Goal: Information Seeking & Learning: Find specific fact

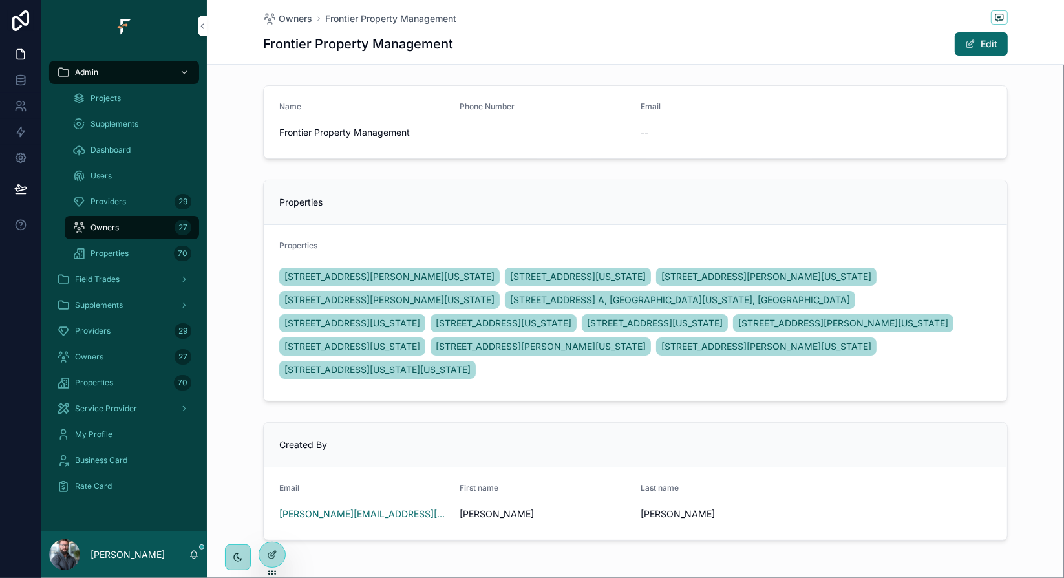
click at [128, 196] on div "Providers 29" at bounding box center [131, 201] width 119 height 21
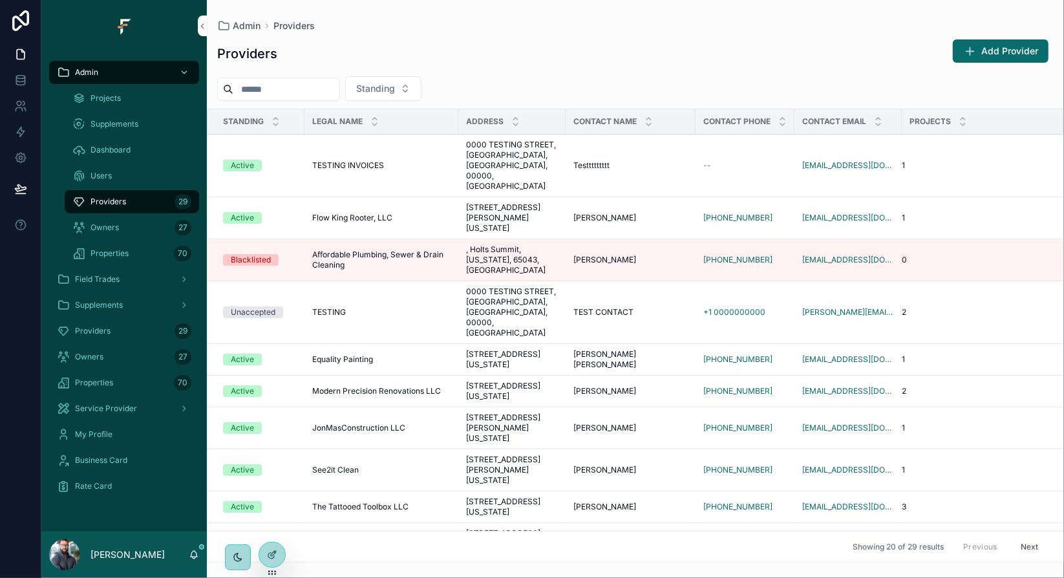
click at [323, 90] on input "scrollable content" at bounding box center [286, 89] width 106 height 18
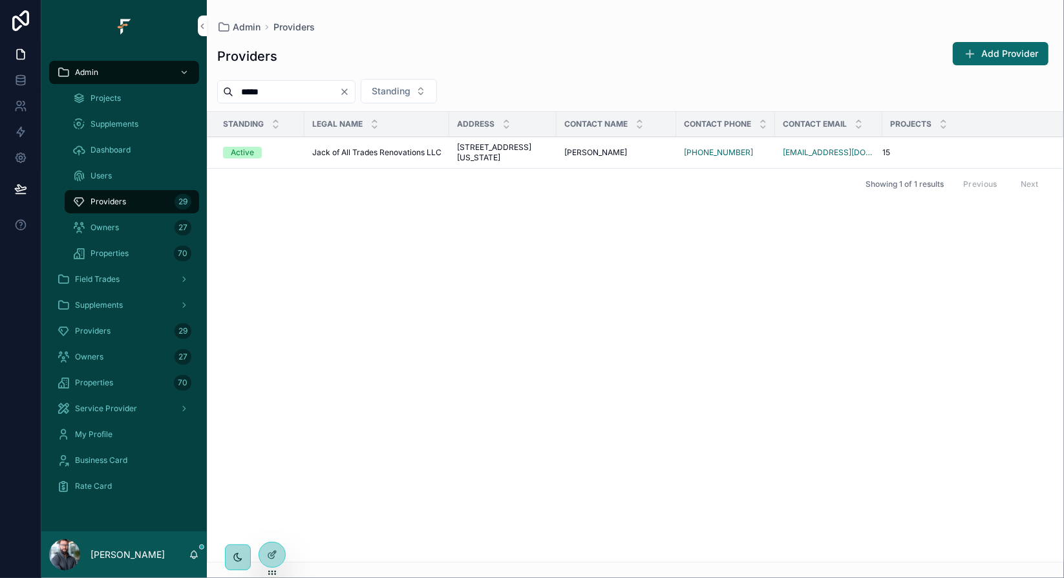
type input "*****"
click at [0, 0] on icon "scrollable content" at bounding box center [0, 0] width 0 height 0
click at [507, 158] on span "[STREET_ADDRESS][US_STATE]" at bounding box center [503, 152] width 92 height 21
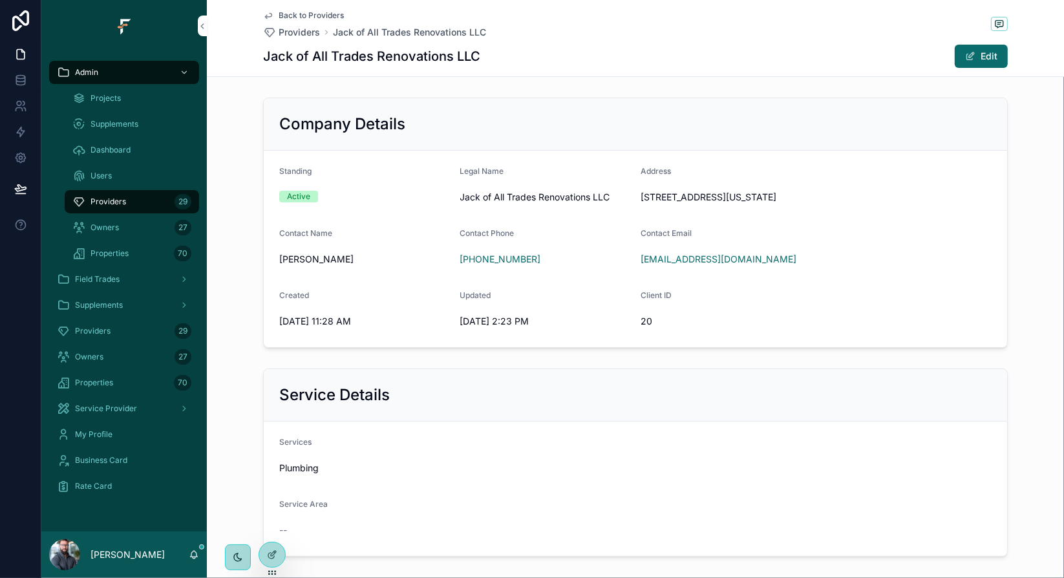
click at [313, 259] on span "[PERSON_NAME]" at bounding box center [364, 259] width 171 height 13
copy span "[PERSON_NAME]"
drag, startPoint x: 629, startPoint y: 259, endPoint x: 642, endPoint y: 253, distance: 15.0
click at [0, 0] on icon "scrollable content" at bounding box center [0, 0] width 0 height 0
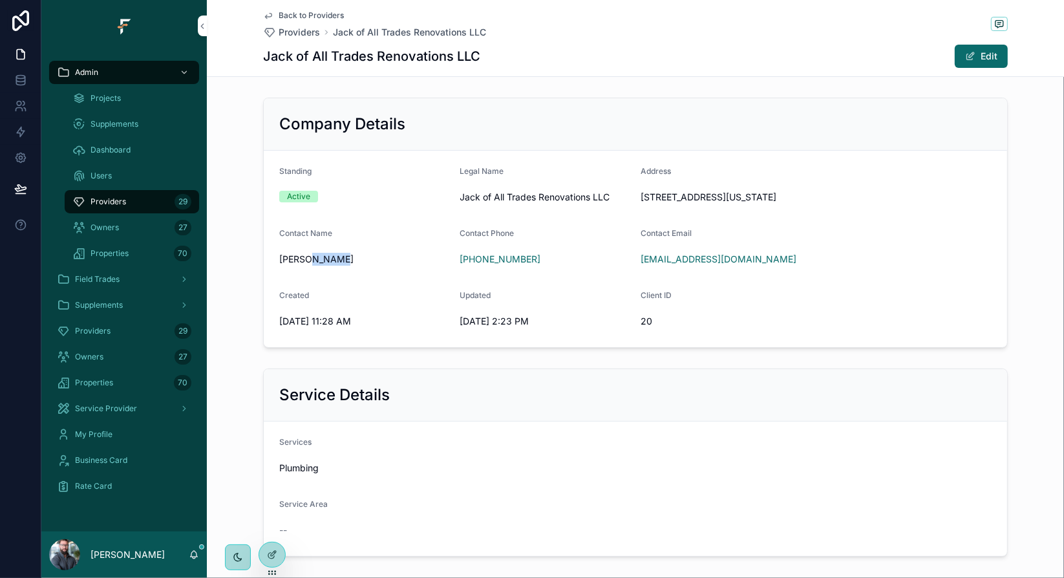
drag, startPoint x: 448, startPoint y: 259, endPoint x: 548, endPoint y: 195, distance: 119.5
click at [0, 0] on icon "scrollable content" at bounding box center [0, 0] width 0 height 0
click at [749, 195] on span "[STREET_ADDRESS][US_STATE]" at bounding box center [816, 197] width 351 height 13
click at [645, 193] on span "[STREET_ADDRESS][US_STATE]" at bounding box center [816, 197] width 351 height 13
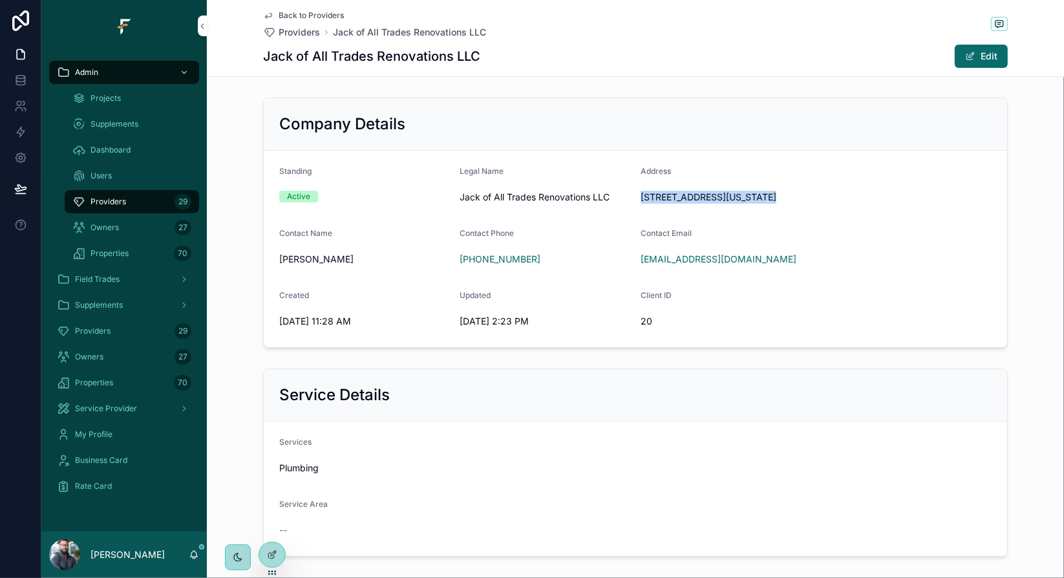
click at [645, 193] on span "[STREET_ADDRESS][US_STATE]" at bounding box center [816, 197] width 351 height 13
click at [653, 196] on span "[STREET_ADDRESS][US_STATE]" at bounding box center [816, 197] width 351 height 13
drag, startPoint x: 639, startPoint y: 195, endPoint x: 735, endPoint y: 195, distance: 95.7
click at [735, 195] on span "[STREET_ADDRESS][US_STATE]" at bounding box center [816, 197] width 351 height 13
copy span "[STREET_ADDRESS]"
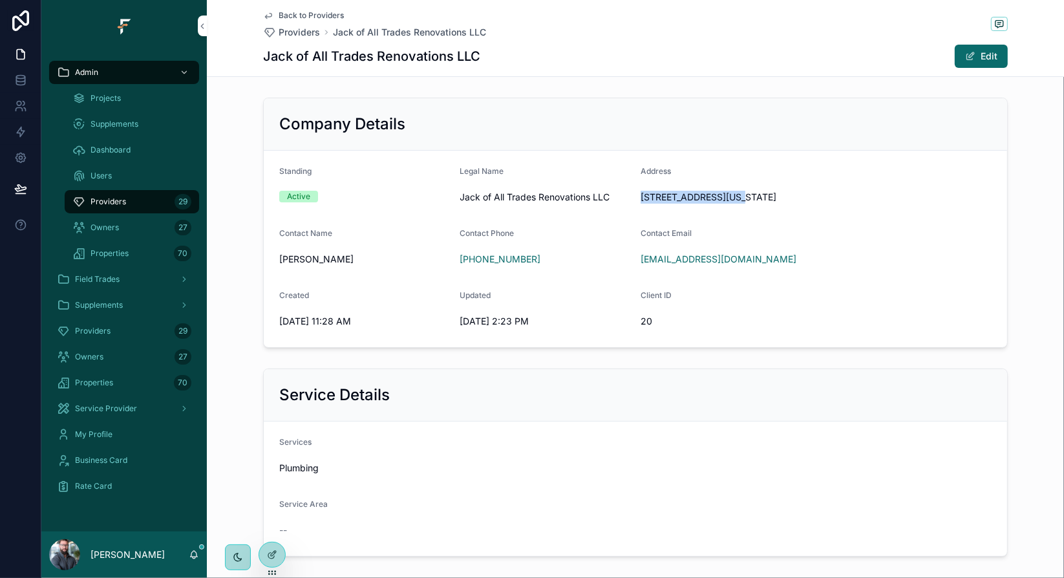
drag, startPoint x: 741, startPoint y: 195, endPoint x: 797, endPoint y: 194, distance: 56.3
click at [797, 194] on span "[STREET_ADDRESS][US_STATE]" at bounding box center [816, 197] width 351 height 13
copy span "[GEOGRAPHIC_DATA]"
click at [863, 200] on span "[STREET_ADDRESS][US_STATE]" at bounding box center [816, 197] width 351 height 13
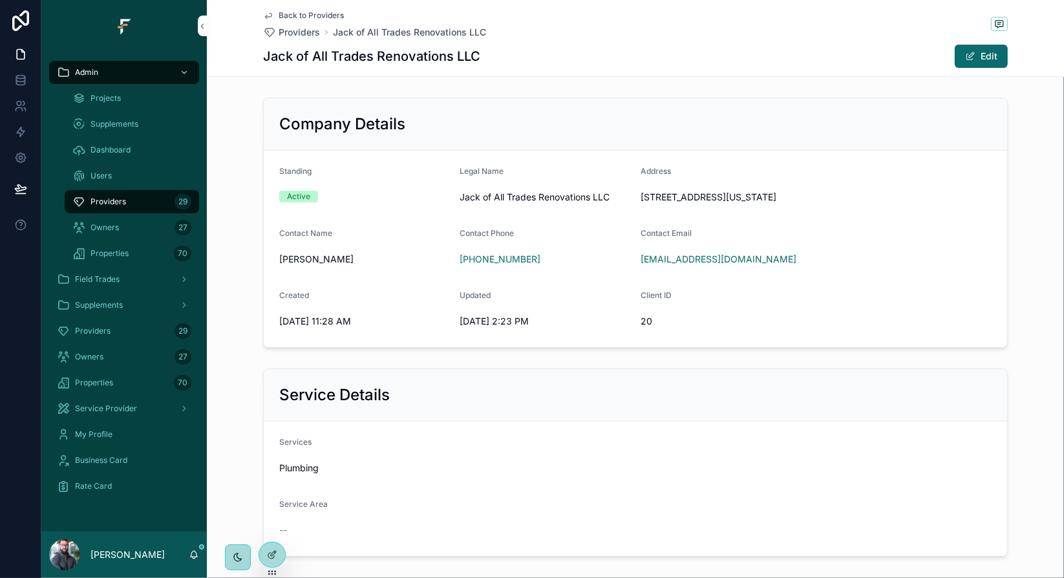
copy span "65262"
click at [300, 32] on span "Providers" at bounding box center [299, 32] width 41 height 13
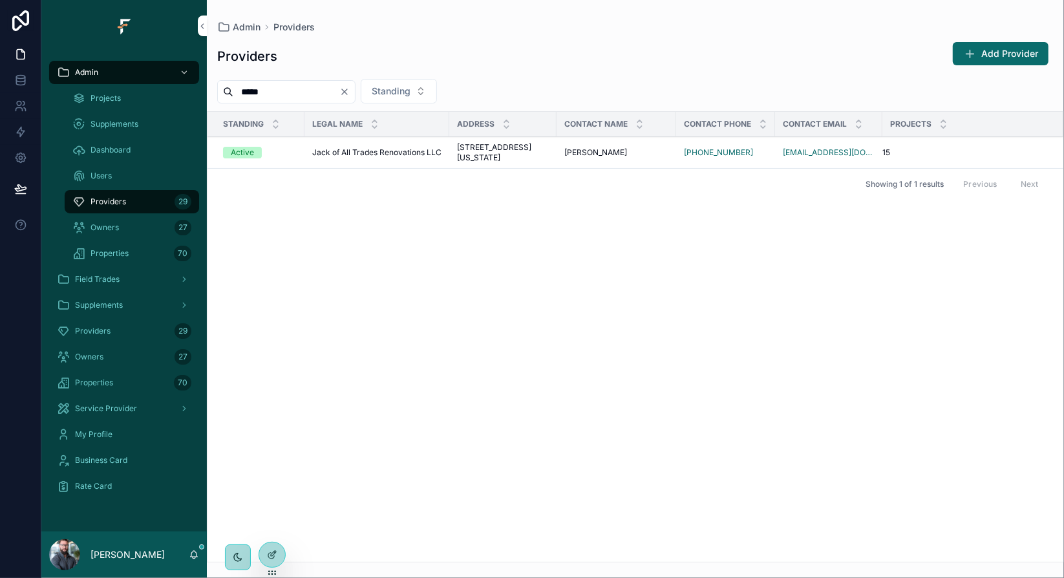
click at [347, 92] on icon "Clear" at bounding box center [344, 91] width 5 height 5
click at [325, 94] on input "scrollable content" at bounding box center [286, 92] width 106 height 18
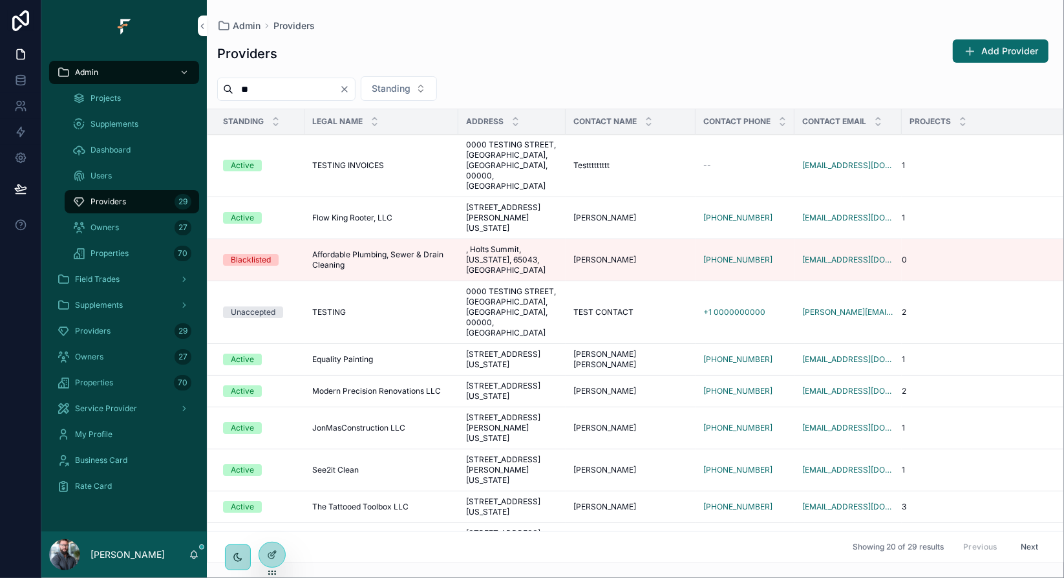
type input "***"
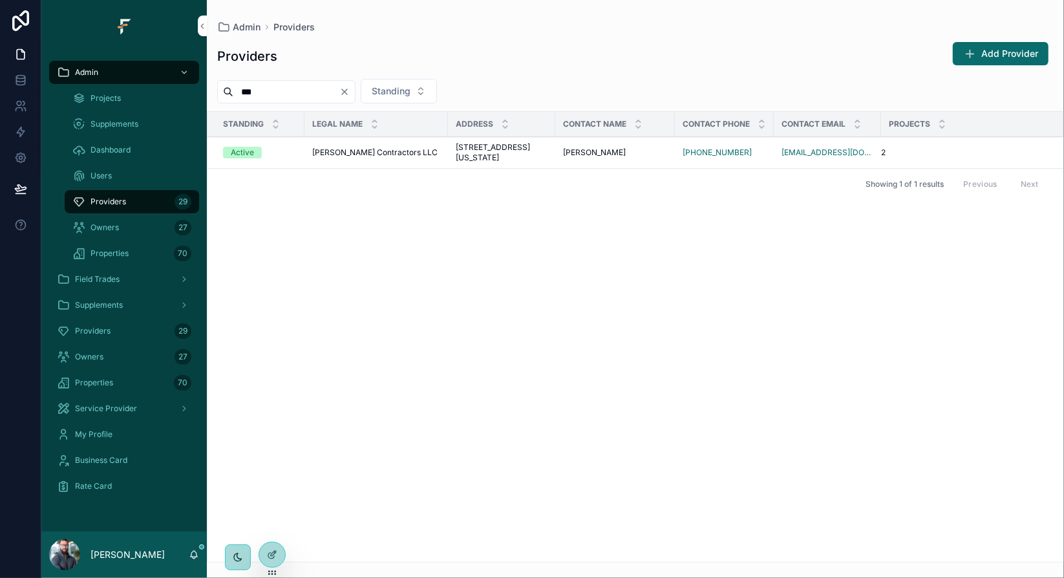
click at [327, 158] on span "[PERSON_NAME] Contractors LLC" at bounding box center [374, 152] width 125 height 10
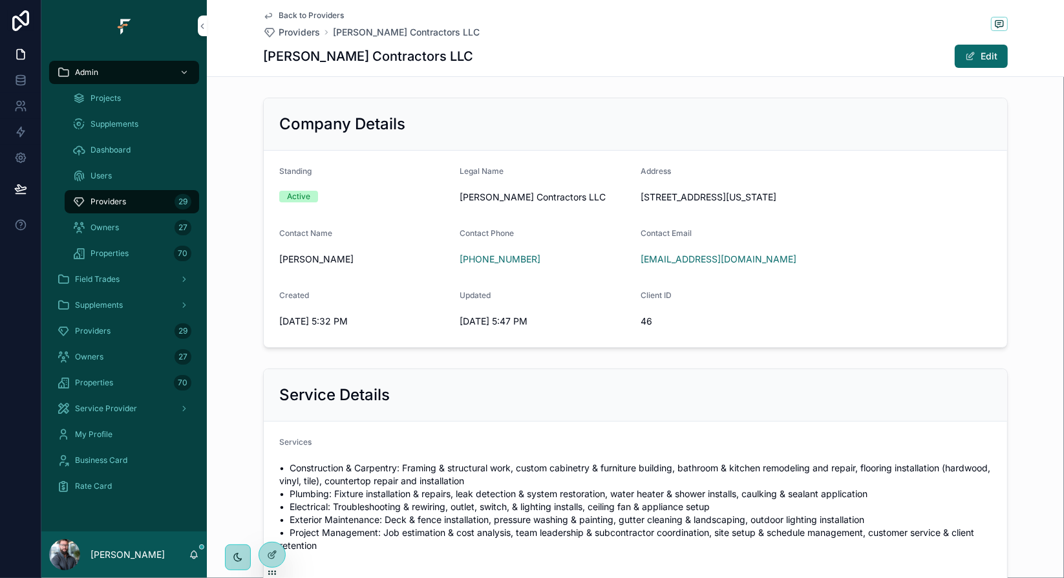
click at [0, 0] on icon "scrollable content" at bounding box center [0, 0] width 0 height 0
drag, startPoint x: 636, startPoint y: 195, endPoint x: 733, endPoint y: 192, distance: 96.4
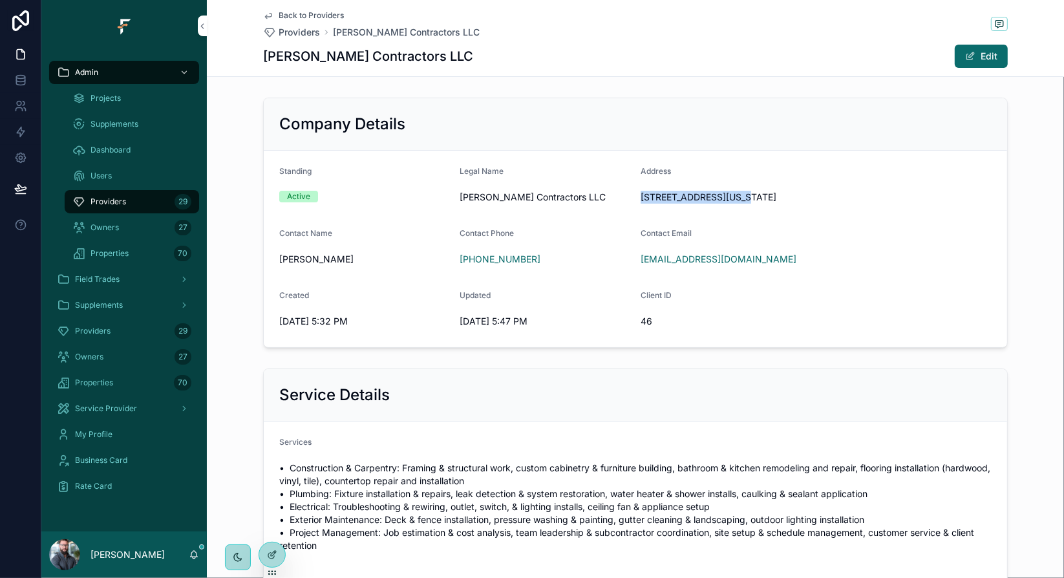
click at [733, 192] on span "[STREET_ADDRESS][US_STATE]" at bounding box center [816, 197] width 351 height 13
copy span "[STREET_ADDRESS]"
click at [839, 197] on span "[STREET_ADDRESS][US_STATE]" at bounding box center [816, 197] width 351 height 13
copy span "65203"
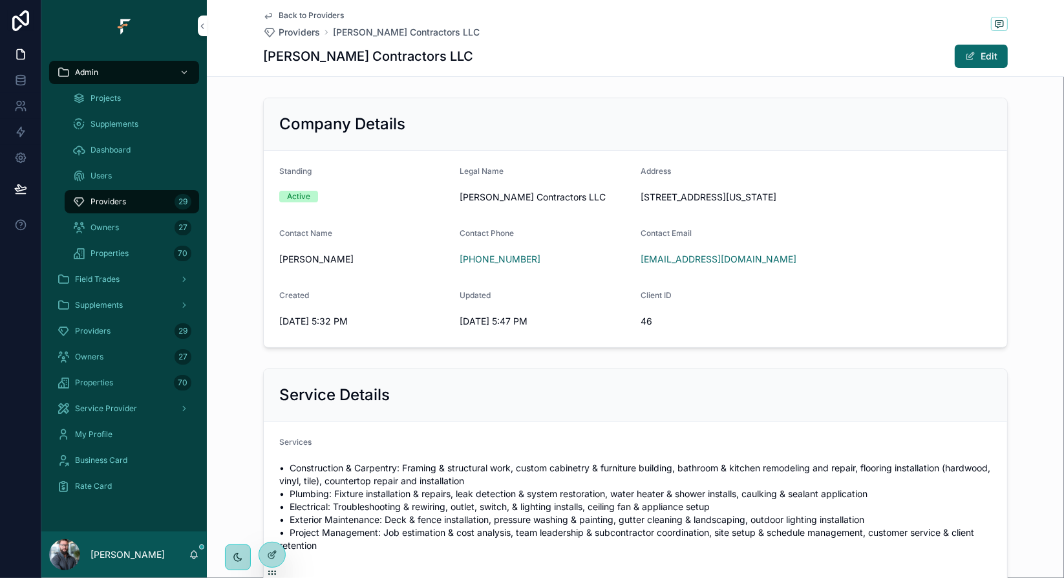
click at [309, 16] on span "Back to Providers" at bounding box center [311, 15] width 65 height 10
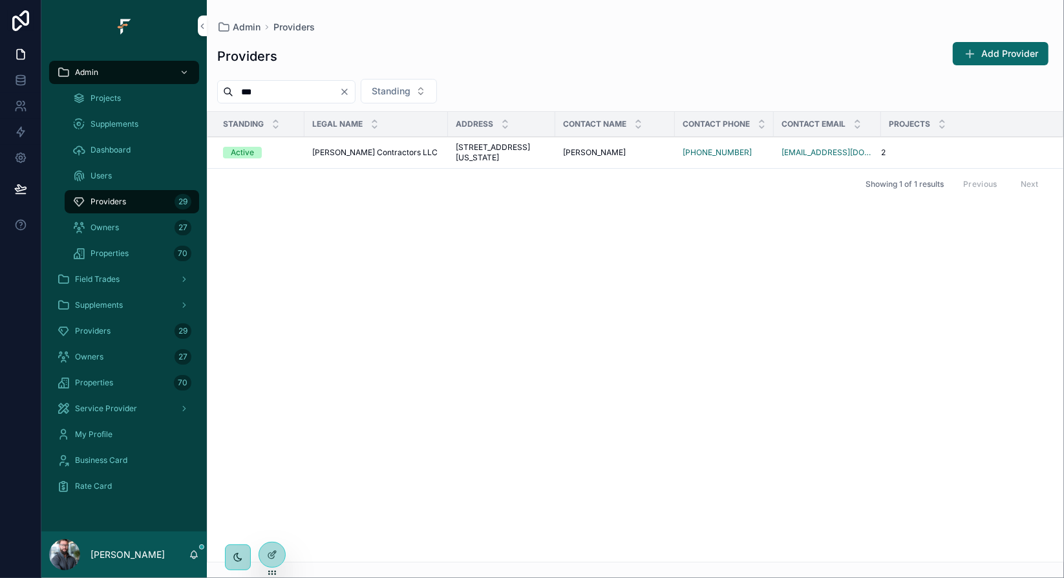
click at [347, 94] on icon "Clear" at bounding box center [344, 91] width 5 height 5
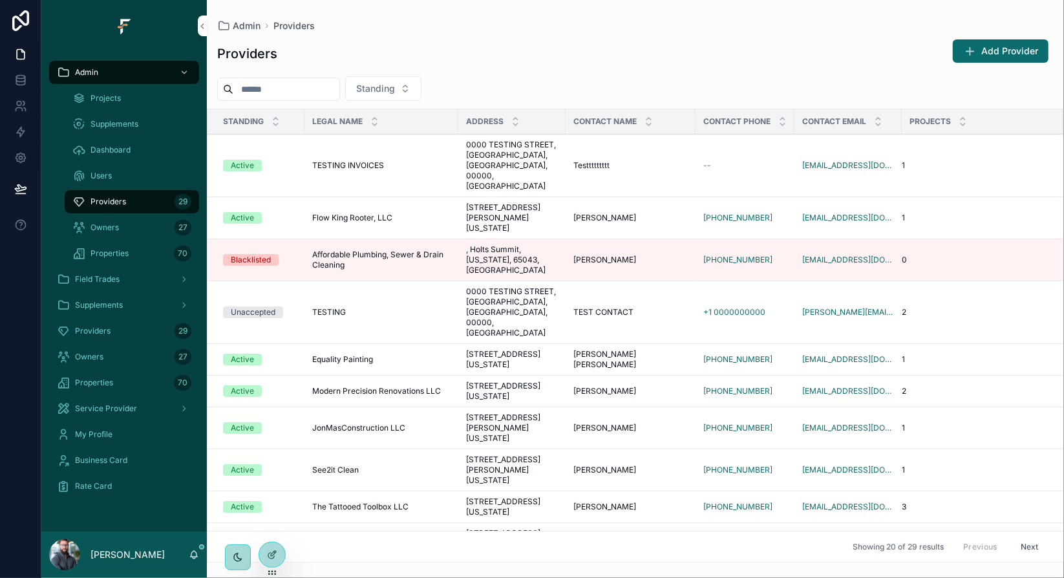
click at [327, 89] on input "scrollable content" at bounding box center [286, 89] width 106 height 18
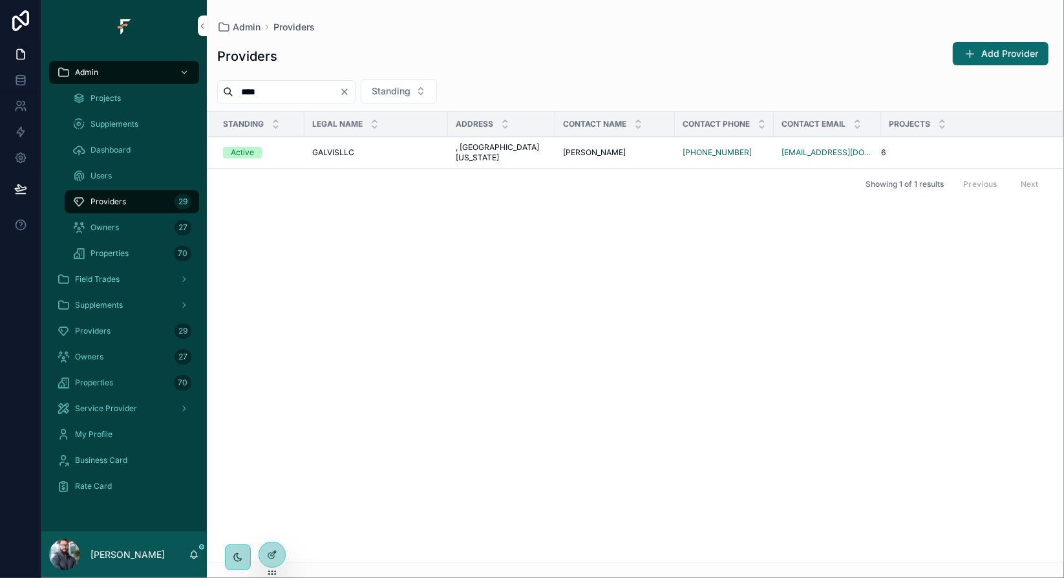
type input "****"
click at [330, 158] on span "GALVISLLC" at bounding box center [333, 152] width 42 height 10
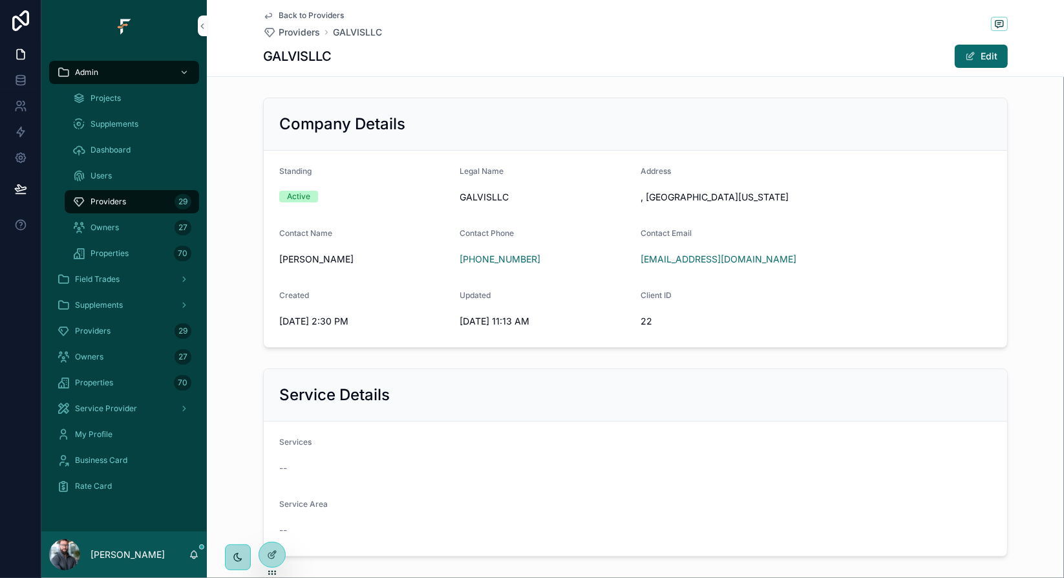
click at [647, 32] on div "Back to Providers Providers GALVISLLC" at bounding box center [635, 24] width 745 height 28
click at [673, 38] on div "Back to Providers Providers GALVISLLC" at bounding box center [635, 24] width 745 height 28
click at [673, 45] on div "GALVISLLC Edit" at bounding box center [635, 56] width 745 height 25
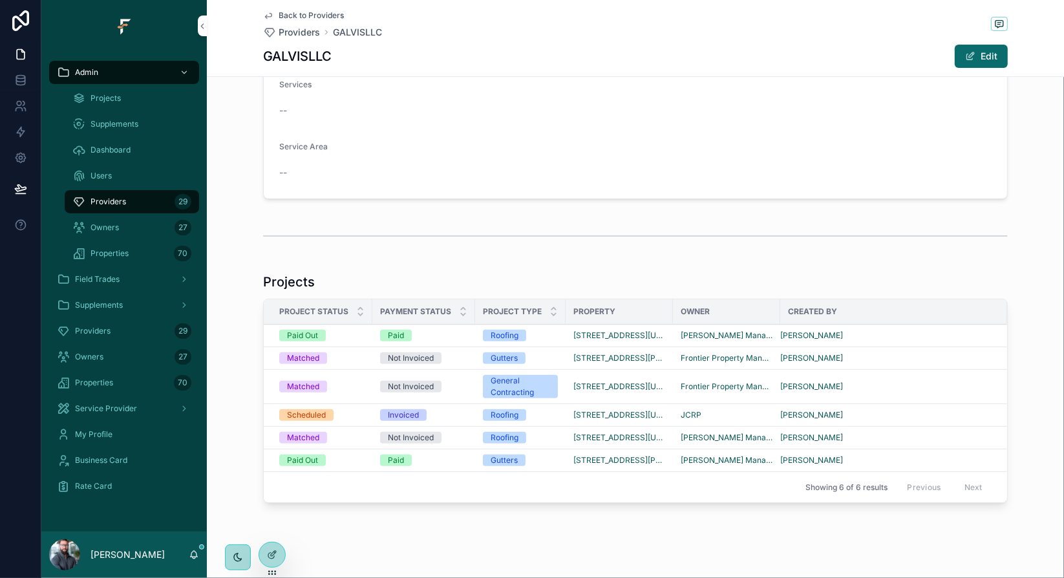
scroll to position [371, 0]
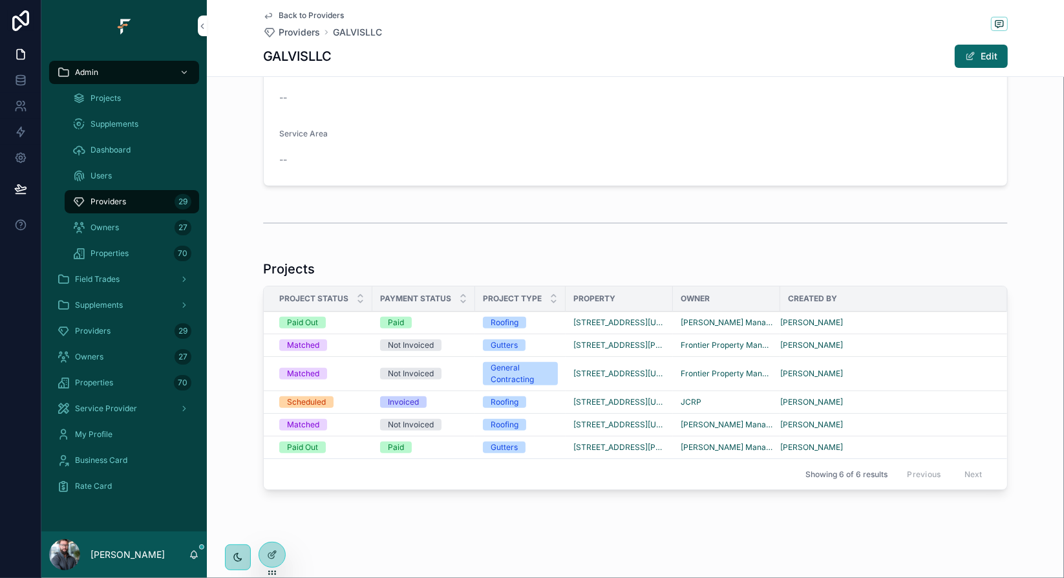
click at [572, 204] on div "scrollable content" at bounding box center [636, 223] width 858 height 43
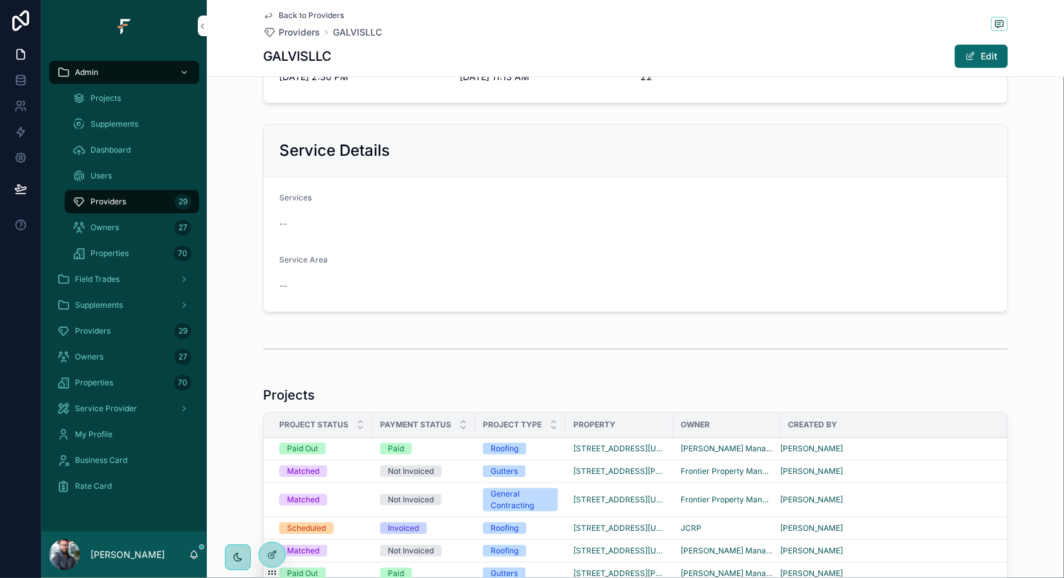
scroll to position [0, 0]
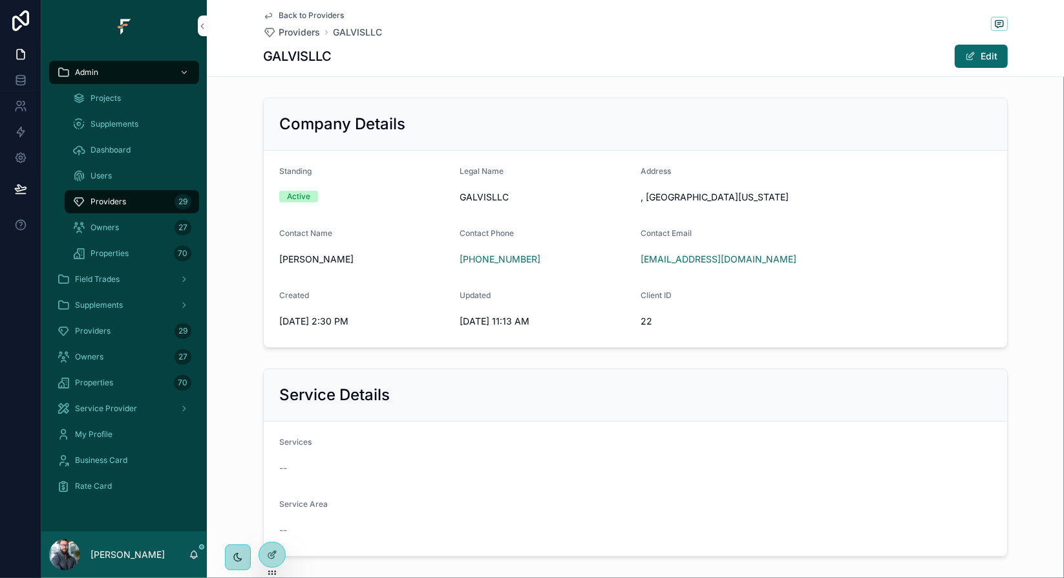
click at [229, 217] on div "Company Details Standing Active Legal Name GALVISLLC Address [GEOGRAPHIC_DATA][…" at bounding box center [636, 222] width 858 height 261
click at [0, 0] on icon "scrollable content" at bounding box center [0, 0] width 0 height 0
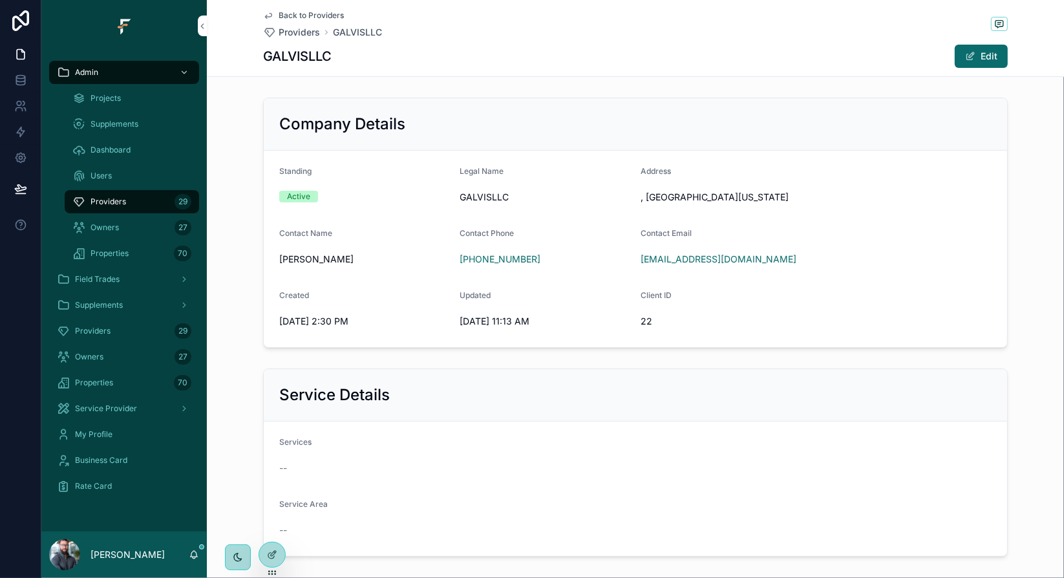
click at [645, 196] on span ", [GEOGRAPHIC_DATA][US_STATE]" at bounding box center [816, 197] width 351 height 13
drag, startPoint x: 666, startPoint y: 196, endPoint x: 705, endPoint y: 196, distance: 38.8
click at [705, 196] on span ", [GEOGRAPHIC_DATA][US_STATE]" at bounding box center [816, 197] width 351 height 13
drag, startPoint x: 645, startPoint y: 197, endPoint x: 703, endPoint y: 195, distance: 58.2
click at [703, 195] on span ", [GEOGRAPHIC_DATA][US_STATE]" at bounding box center [816, 197] width 351 height 13
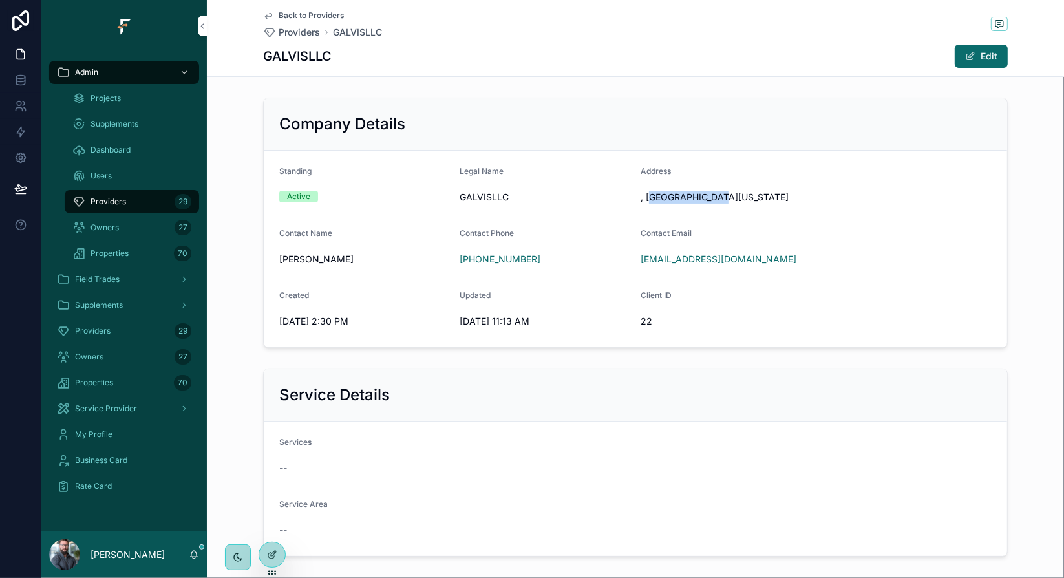
copy span "[GEOGRAPHIC_DATA]"
click at [306, 16] on span "Back to Providers" at bounding box center [311, 15] width 65 height 10
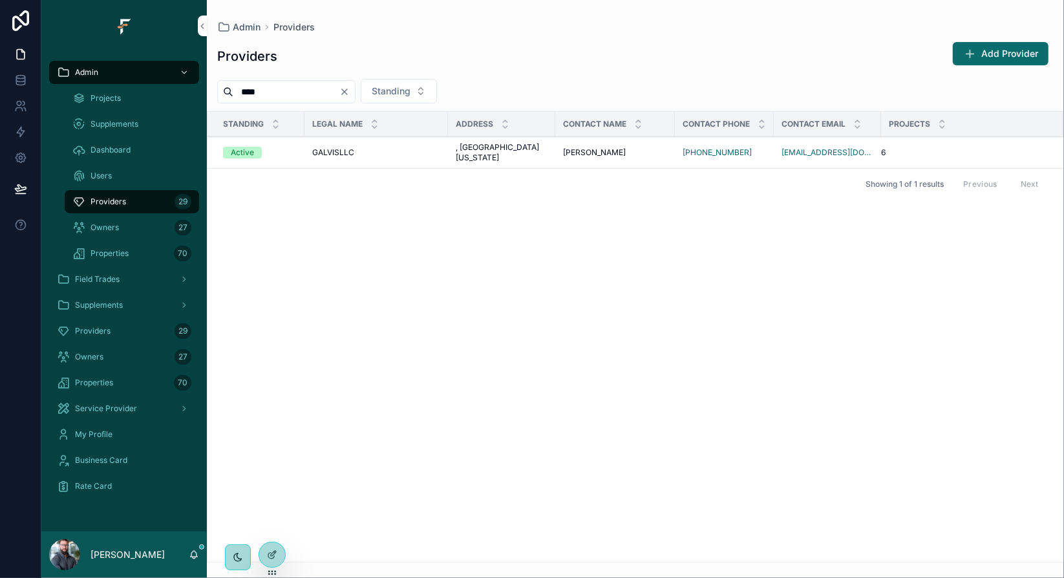
click at [350, 92] on icon "Clear" at bounding box center [345, 92] width 10 height 10
click at [301, 91] on input "scrollable content" at bounding box center [286, 92] width 106 height 18
type input "*****"
click at [349, 158] on span "Elite Building Group LLC" at bounding box center [356, 152] width 88 height 10
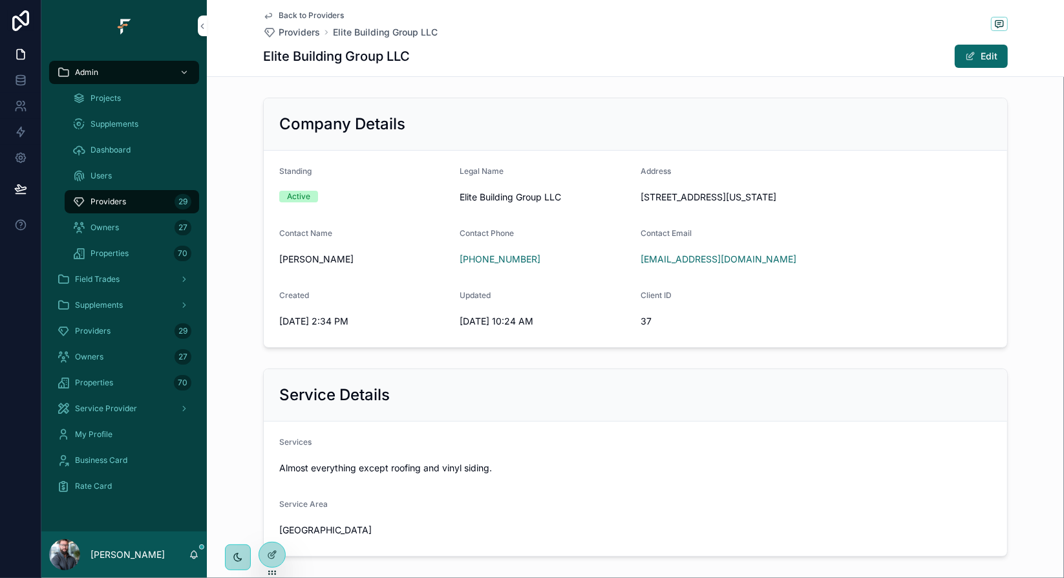
click at [0, 0] on icon "scrollable content" at bounding box center [0, 0] width 0 height 0
drag, startPoint x: 636, startPoint y: 197, endPoint x: 704, endPoint y: 203, distance: 68.2
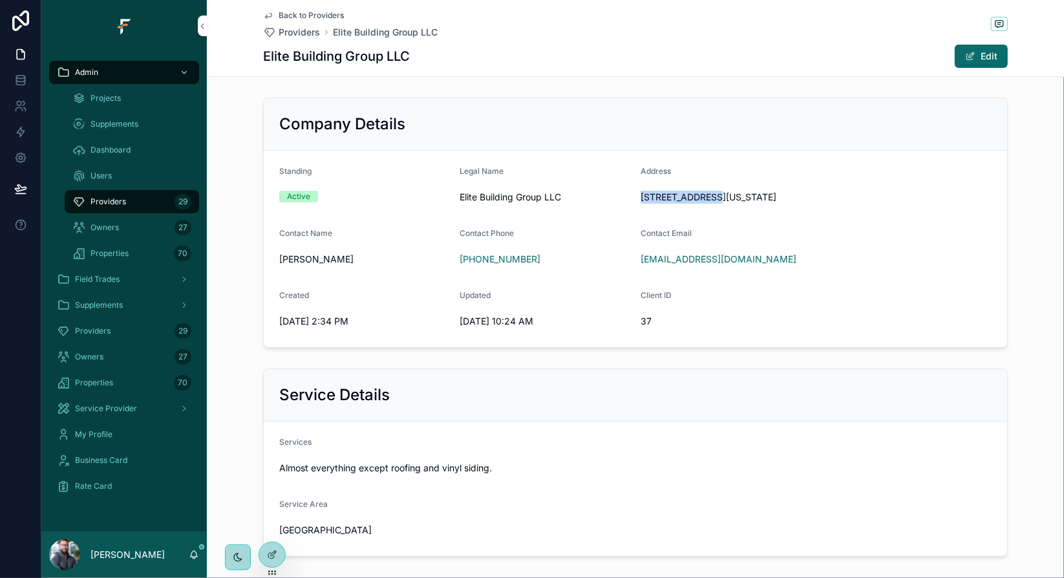
click at [704, 203] on div "[STREET_ADDRESS][US_STATE]" at bounding box center [816, 197] width 351 height 21
copy span "[STREET_ADDRESS]"
drag, startPoint x: 711, startPoint y: 197, endPoint x: 746, endPoint y: 197, distance: 35.6
click at [746, 197] on span "[STREET_ADDRESS][US_STATE]" at bounding box center [816, 197] width 351 height 13
copy span "[GEOGRAPHIC_DATA][PERSON_NAME]"
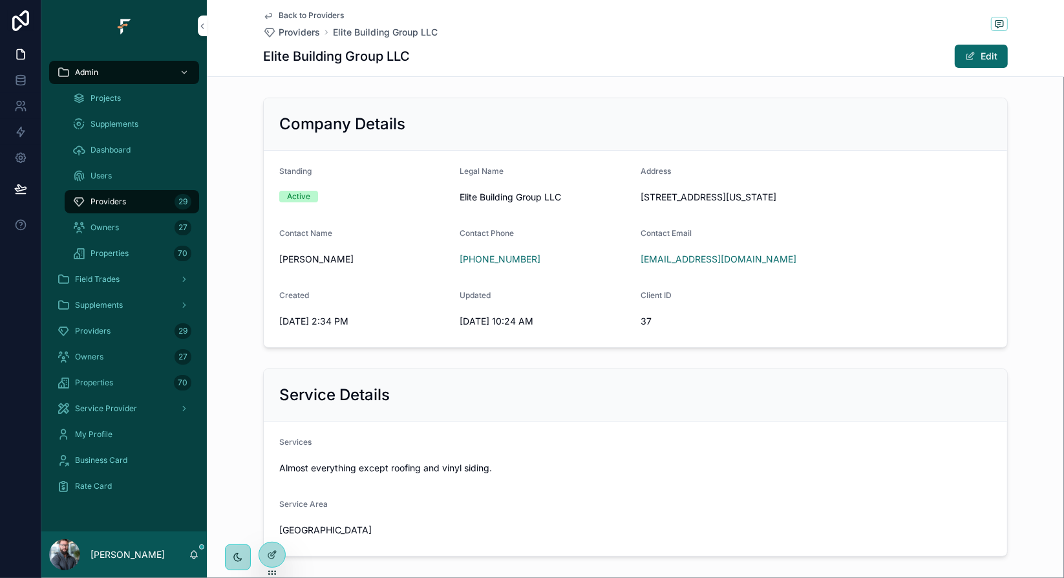
click at [810, 196] on span "[STREET_ADDRESS][US_STATE]" at bounding box center [816, 197] width 351 height 13
copy span "63114"
click at [293, 34] on span "Providers" at bounding box center [299, 32] width 41 height 13
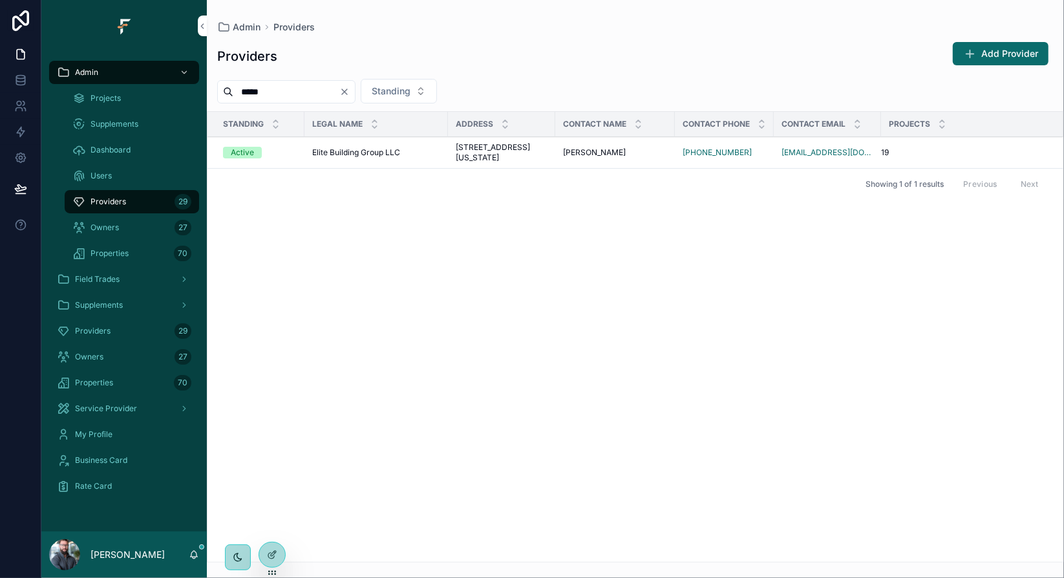
click at [350, 94] on icon "Clear" at bounding box center [345, 92] width 10 height 10
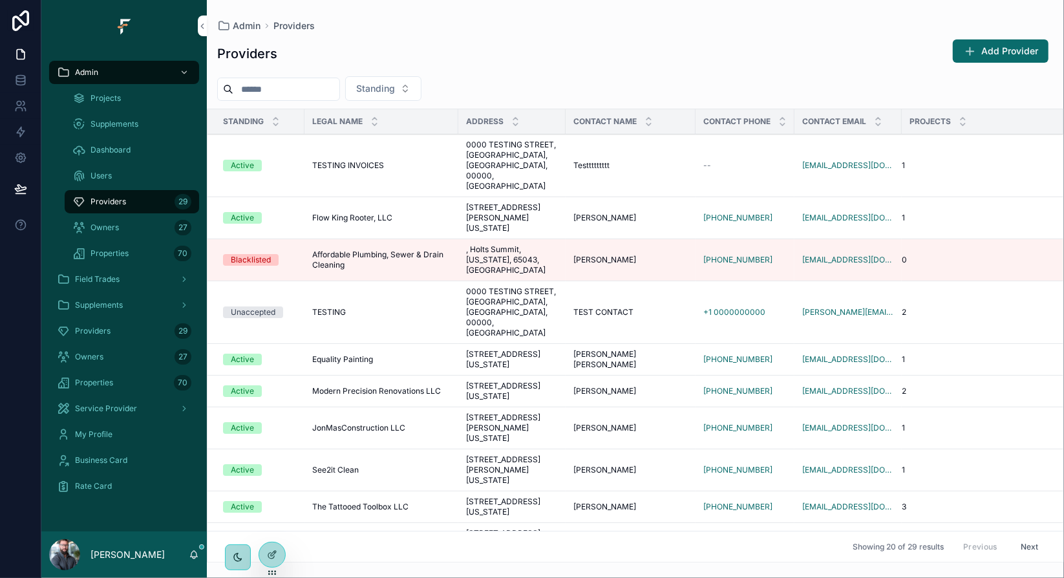
click at [340, 91] on input "scrollable content" at bounding box center [286, 89] width 106 height 18
type input "****"
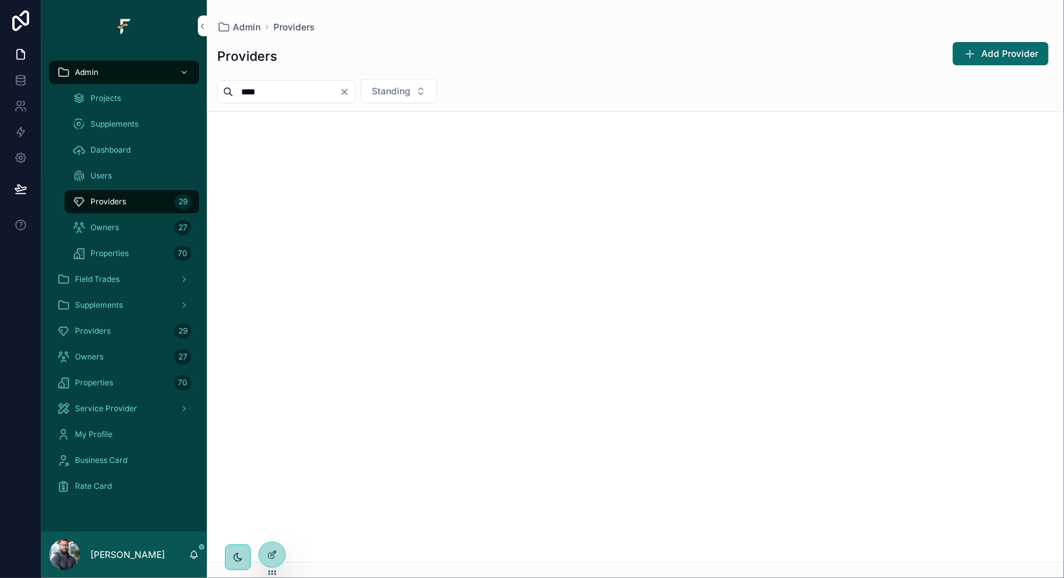
click at [110, 228] on span "Owners" at bounding box center [105, 227] width 28 height 10
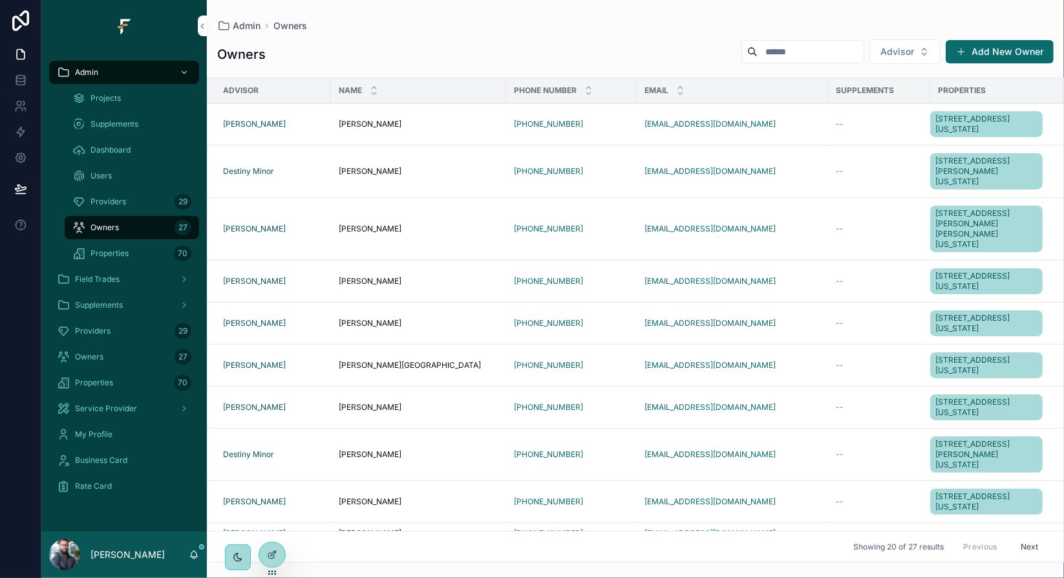
click at [121, 204] on span "Providers" at bounding box center [109, 202] width 36 height 10
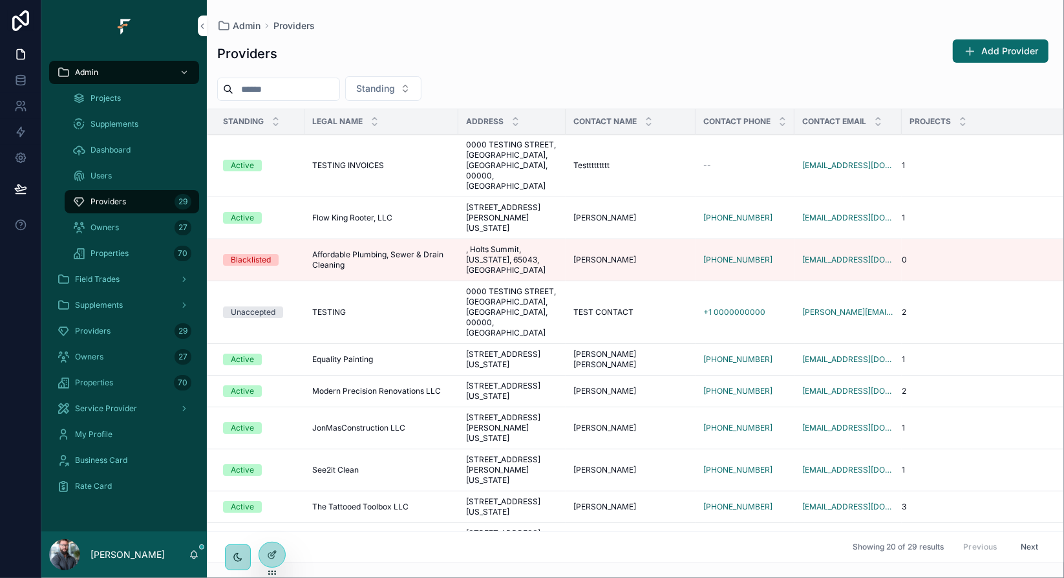
click at [599, 45] on div "Providers Add Provider" at bounding box center [635, 54] width 837 height 30
click at [632, 41] on div "Providers Add Provider" at bounding box center [635, 54] width 837 height 30
click at [759, 50] on div "Providers Add Provider" at bounding box center [635, 54] width 837 height 30
click at [754, 58] on div "Providers Add Provider" at bounding box center [635, 54] width 837 height 30
click at [319, 85] on input "scrollable content" at bounding box center [286, 89] width 106 height 18
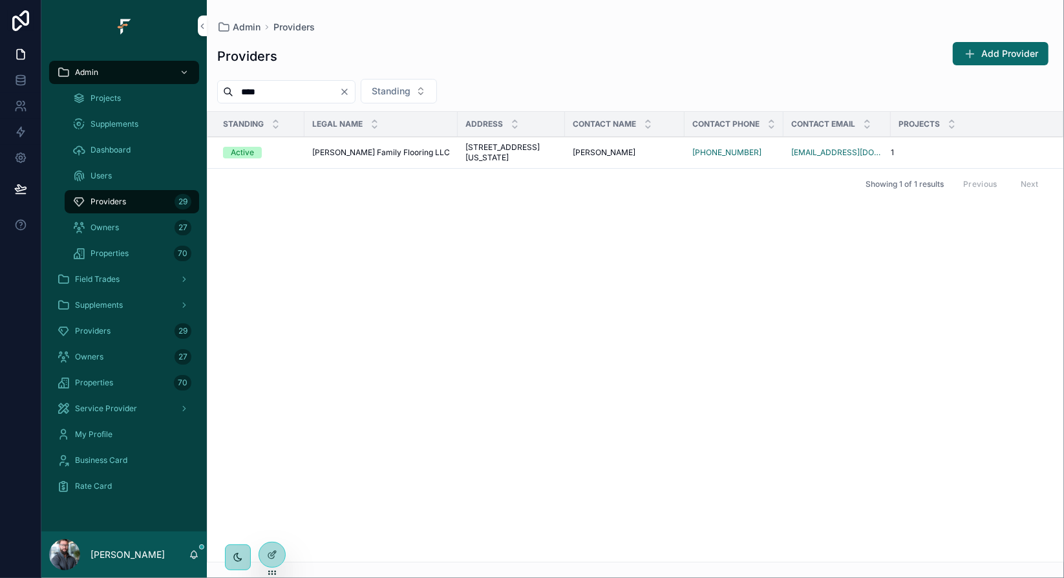
type input "****"
click at [334, 157] on span "[PERSON_NAME] Family Flooring LLC" at bounding box center [381, 152] width 138 height 10
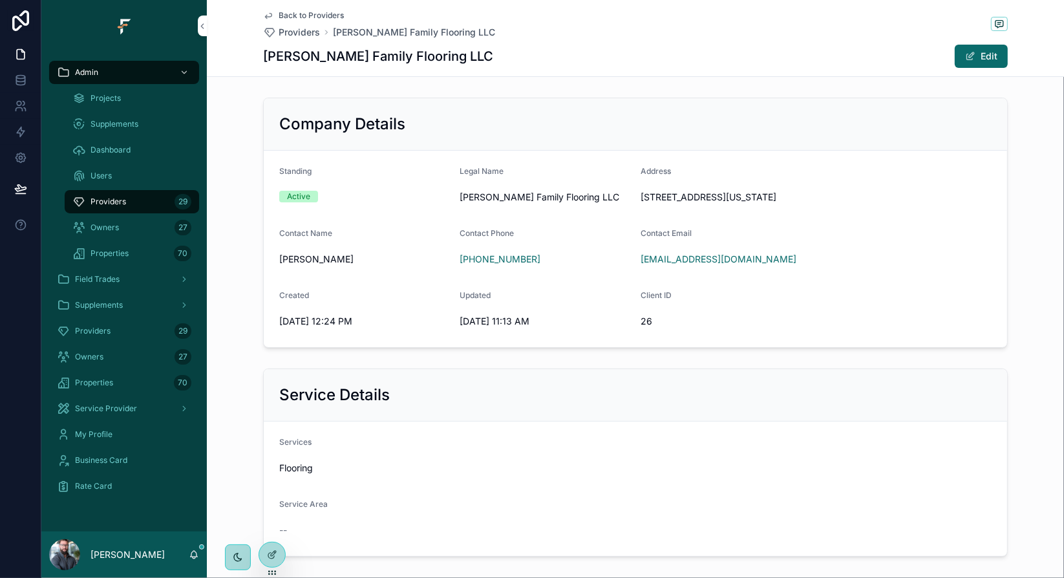
click at [0, 0] on icon "scrollable content" at bounding box center [0, 0] width 0 height 0
drag, startPoint x: 638, startPoint y: 195, endPoint x: 695, endPoint y: 195, distance: 56.9
click at [695, 195] on span "[STREET_ADDRESS][US_STATE]" at bounding box center [816, 197] width 351 height 13
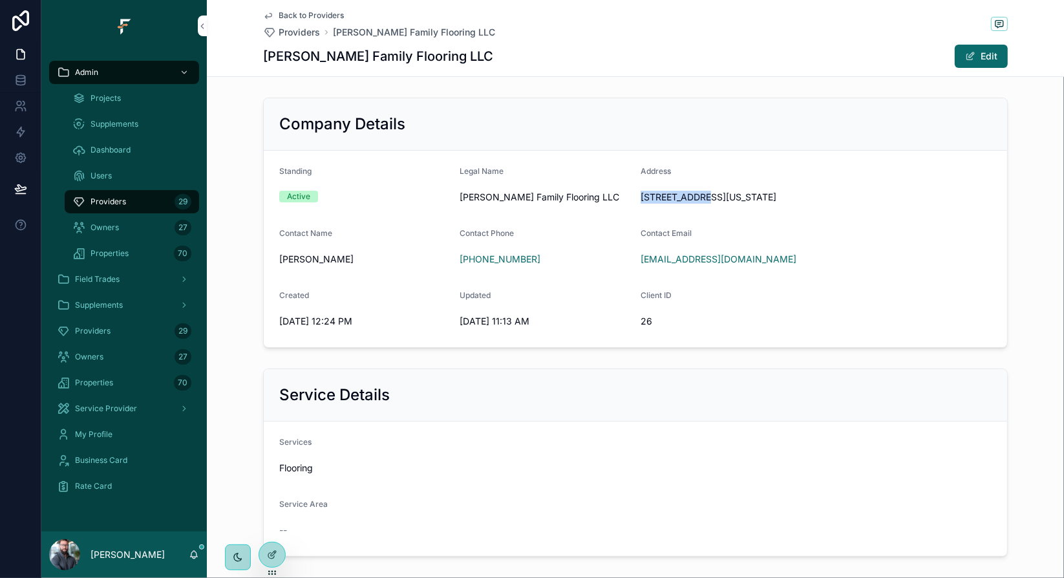
drag, startPoint x: 703, startPoint y: 199, endPoint x: 754, endPoint y: 197, distance: 51.1
click at [754, 197] on span "[STREET_ADDRESS][US_STATE]" at bounding box center [816, 197] width 351 height 13
click at [296, 29] on span "Providers" at bounding box center [299, 32] width 41 height 13
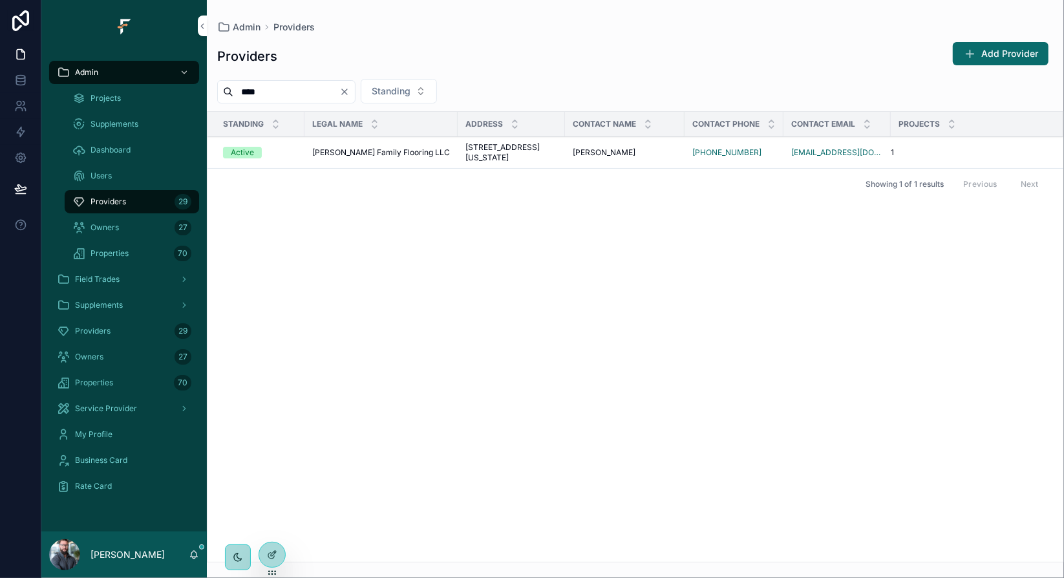
click at [459, 62] on div "Providers Add Provider" at bounding box center [635, 56] width 837 height 30
click at [350, 93] on icon "Clear" at bounding box center [345, 92] width 10 height 10
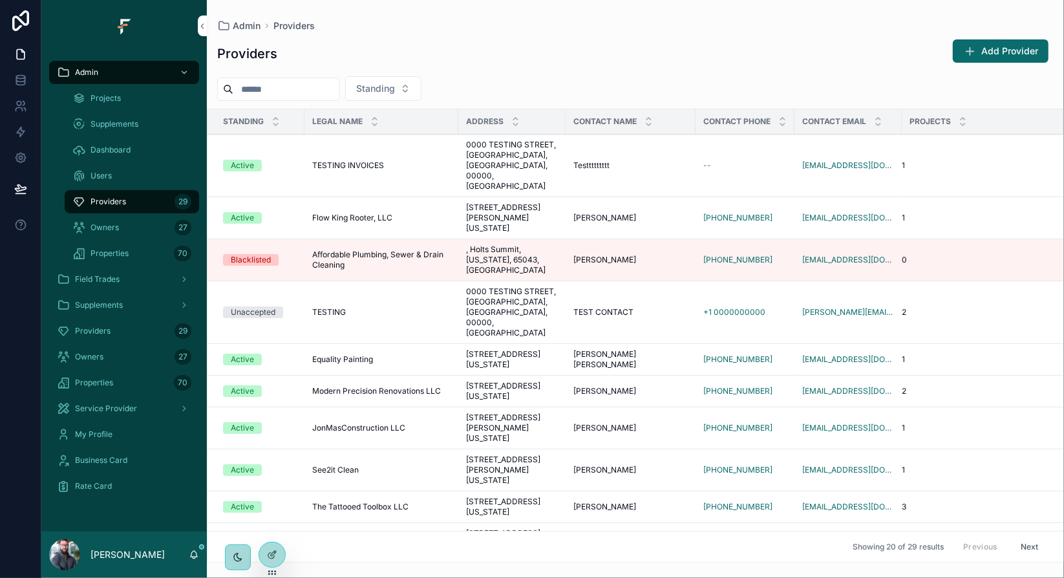
click at [588, 66] on div "Providers Add Provider" at bounding box center [635, 54] width 837 height 30
click at [738, 44] on div "Providers Add Provider" at bounding box center [635, 54] width 837 height 30
click at [334, 91] on input "scrollable content" at bounding box center [286, 89] width 106 height 18
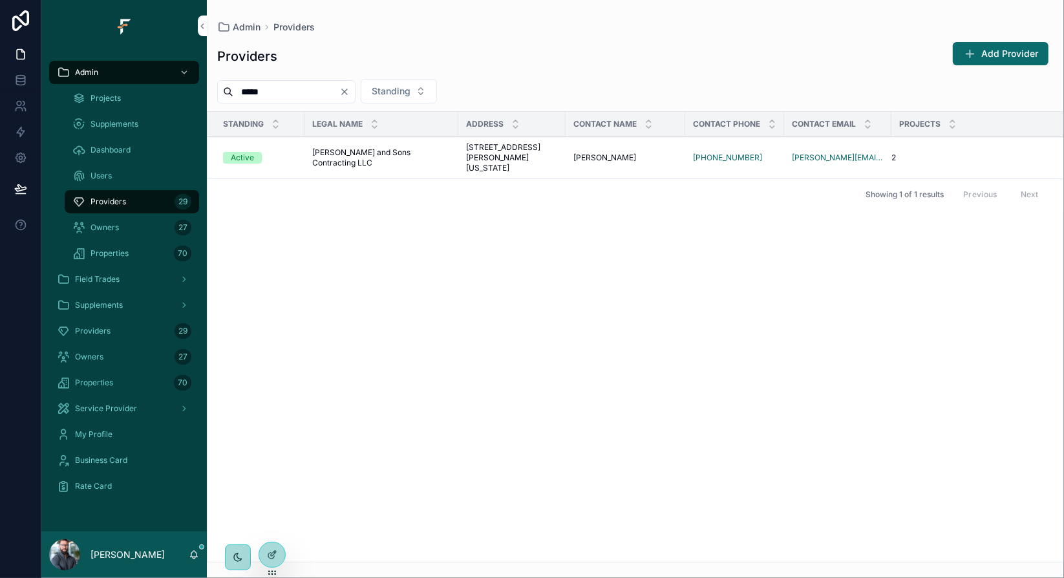
type input "*****"
click at [393, 158] on span "[PERSON_NAME] and Sons Contracting LLC" at bounding box center [381, 157] width 138 height 21
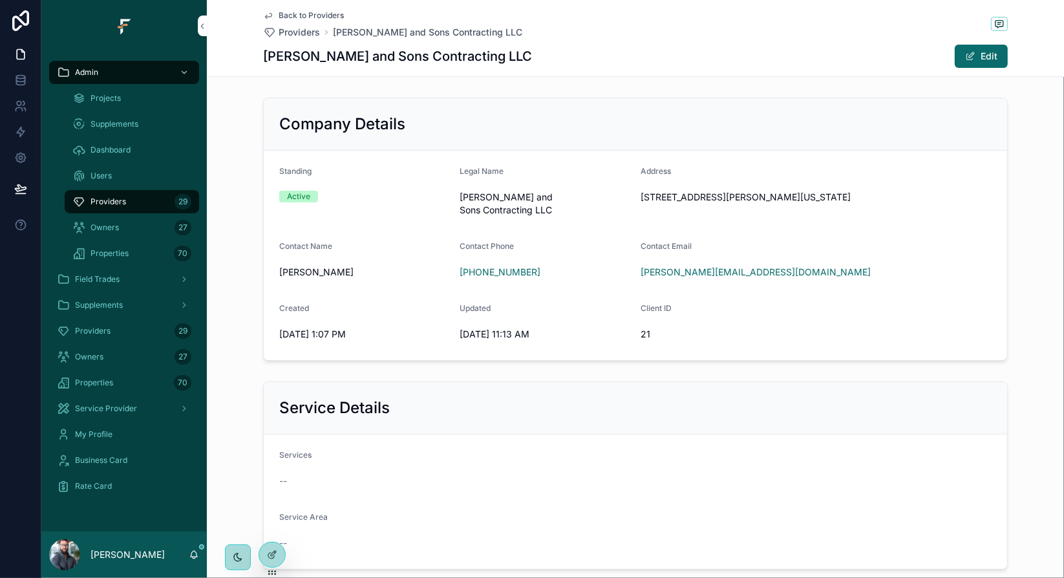
click at [0, 0] on icon "scrollable content" at bounding box center [0, 0] width 0 height 0
click at [631, 46] on div "[PERSON_NAME] and Sons Contracting LLC Edit" at bounding box center [635, 56] width 745 height 25
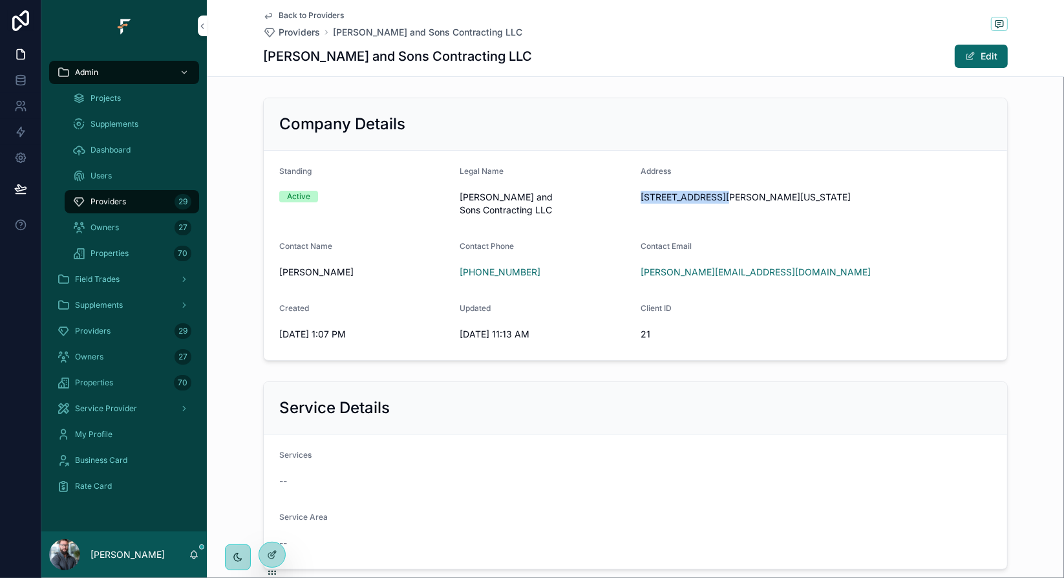
drag, startPoint x: 636, startPoint y: 198, endPoint x: 717, endPoint y: 200, distance: 80.9
click at [717, 200] on span "[STREET_ADDRESS][PERSON_NAME][US_STATE]" at bounding box center [816, 197] width 351 height 13
click at [745, 25] on div "Back to Providers Providers [PERSON_NAME] and Sons Contracting LLC" at bounding box center [635, 24] width 745 height 28
click at [733, 196] on span "[STREET_ADDRESS][PERSON_NAME][US_STATE]" at bounding box center [816, 197] width 351 height 13
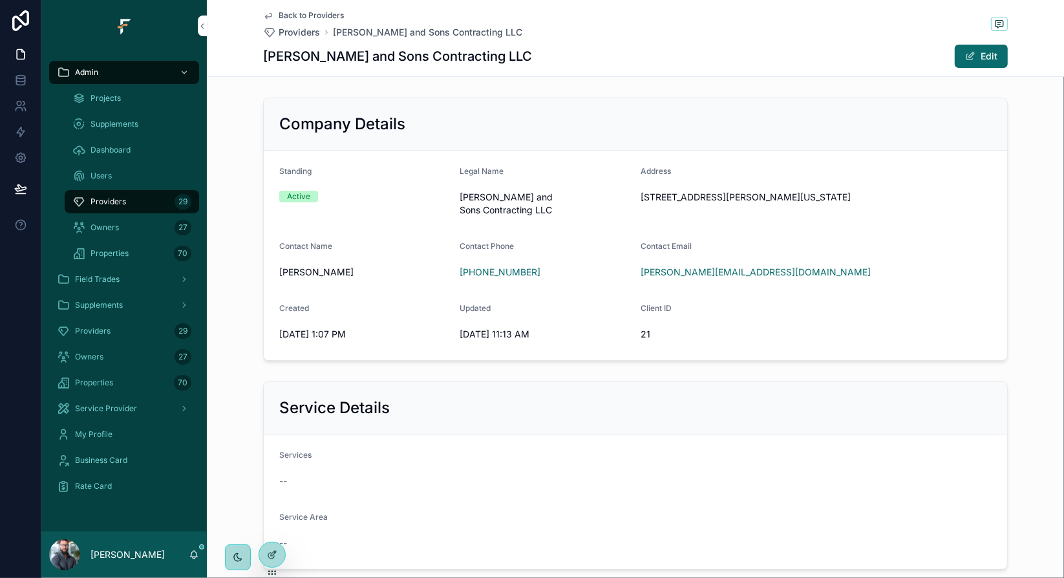
click at [821, 196] on span "[STREET_ADDRESS][PERSON_NAME][US_STATE]" at bounding box center [816, 197] width 351 height 13
click at [667, 63] on div "[PERSON_NAME] and Sons Contracting LLC Edit" at bounding box center [635, 56] width 745 height 25
click at [645, 59] on div "[PERSON_NAME] and Sons Contracting LLC Edit" at bounding box center [635, 56] width 745 height 25
click at [1033, 237] on div "Company Details Standing Active Legal Name [PERSON_NAME] and Sons Contracting L…" at bounding box center [636, 229] width 858 height 274
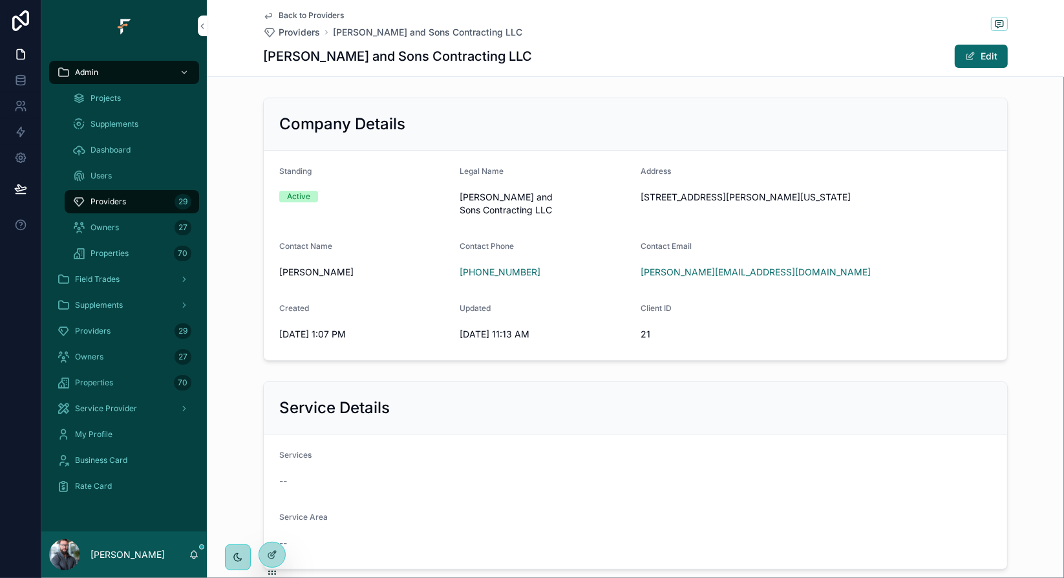
click at [299, 32] on span "Providers" at bounding box center [299, 32] width 41 height 13
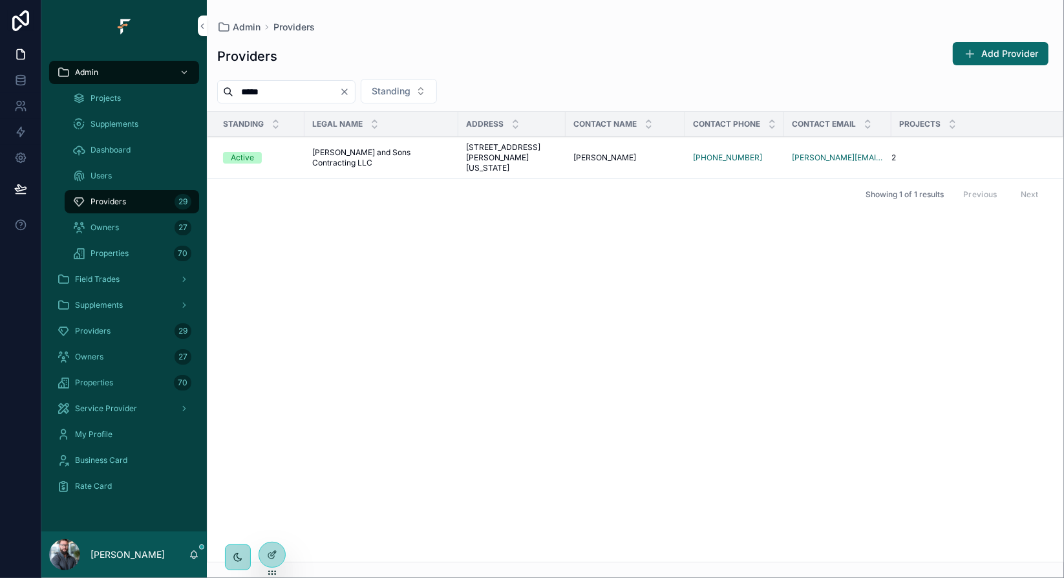
click at [347, 92] on icon "Clear" at bounding box center [344, 91] width 5 height 5
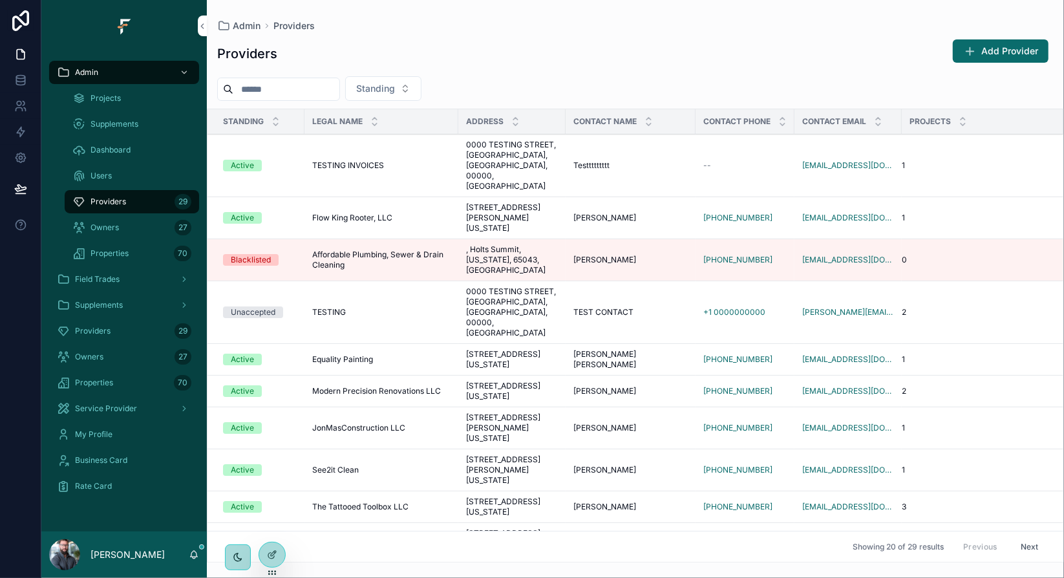
click at [329, 87] on input "scrollable content" at bounding box center [286, 89] width 106 height 18
type input "****"
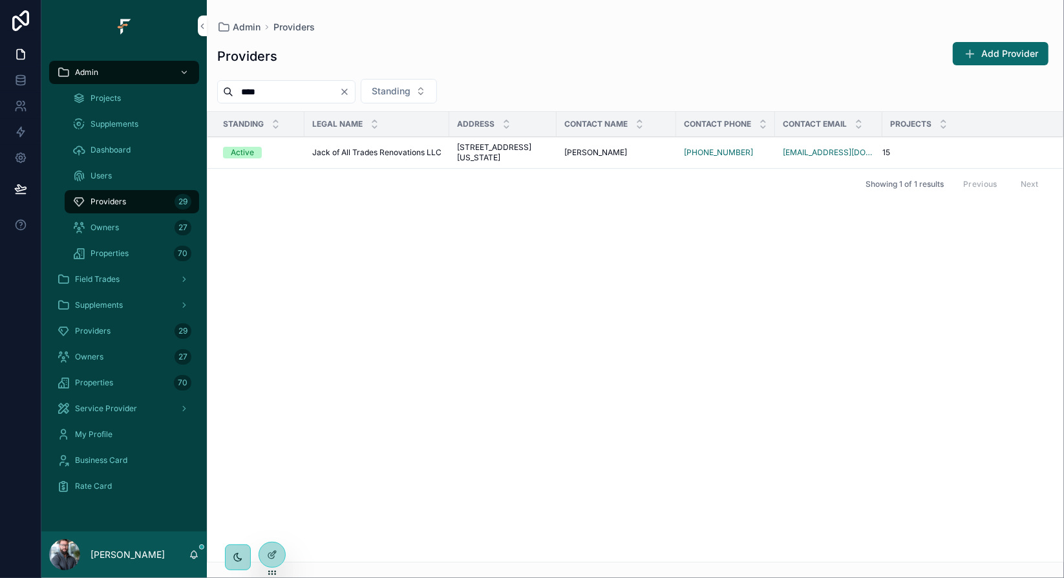
click at [395, 158] on span "Jack of All Trades Renovations LLC" at bounding box center [376, 152] width 129 height 10
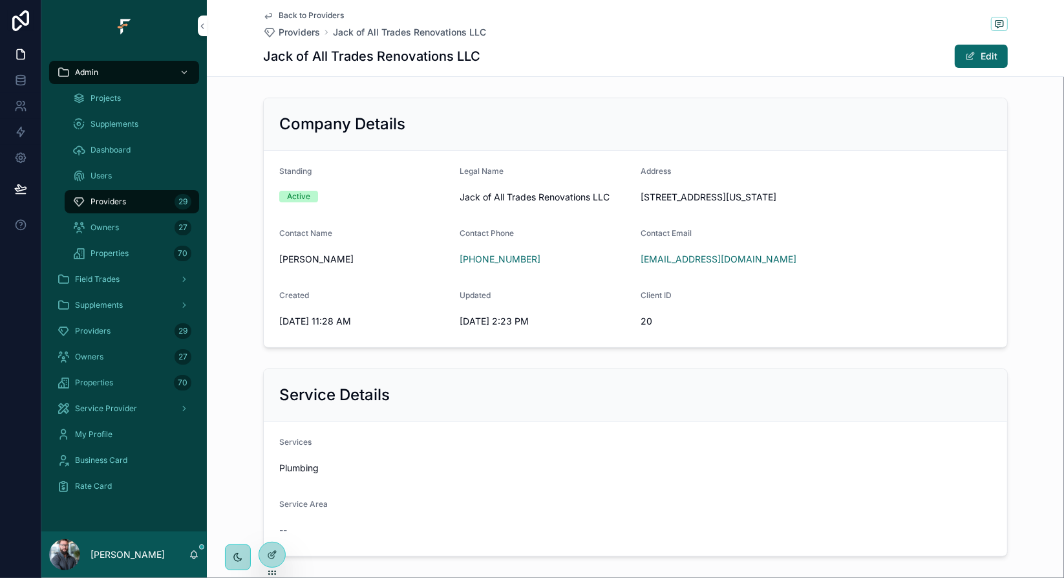
click at [300, 14] on span "Back to Providers" at bounding box center [311, 15] width 65 height 10
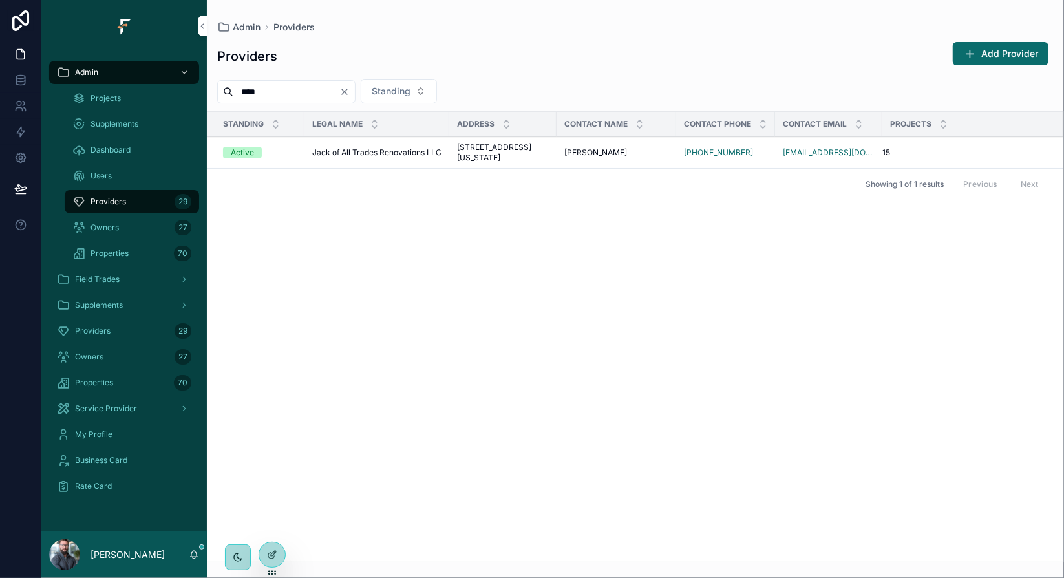
click at [316, 91] on input "****" at bounding box center [286, 92] width 106 height 18
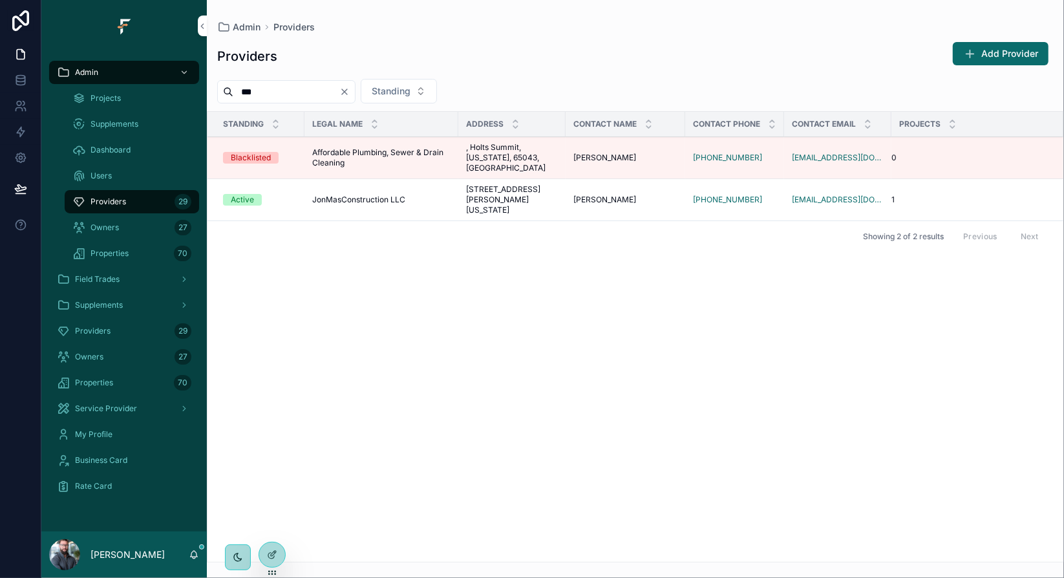
type input "***"
click at [343, 160] on span "Affordable Plumbing, Sewer & Drain Cleaning" at bounding box center [381, 157] width 138 height 21
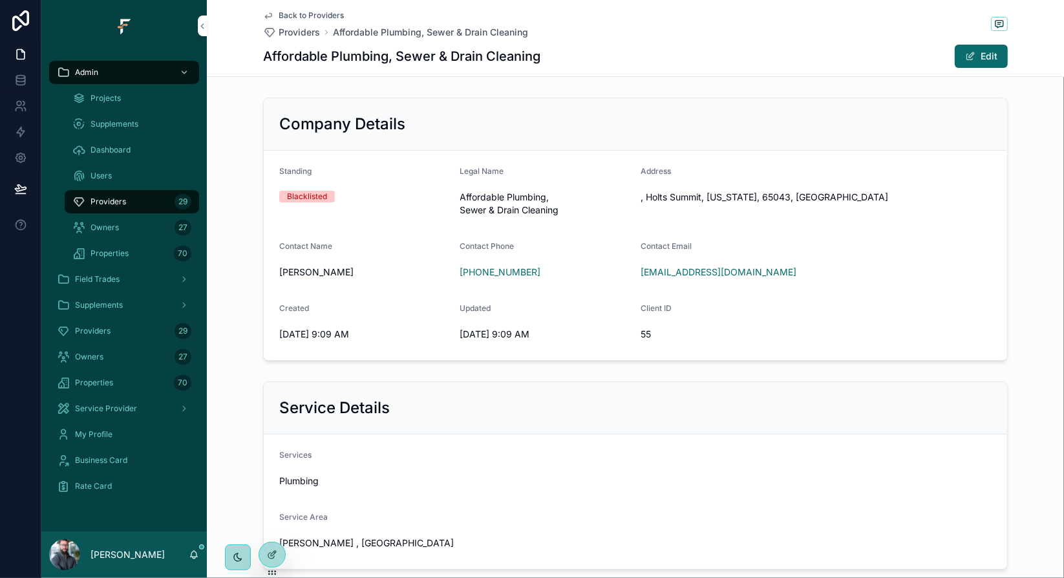
click at [0, 0] on icon "scrollable content" at bounding box center [0, 0] width 0 height 0
click at [717, 28] on div "Back to Providers Providers Affordable Plumbing, Sewer & Drain Cleaning" at bounding box center [635, 24] width 745 height 28
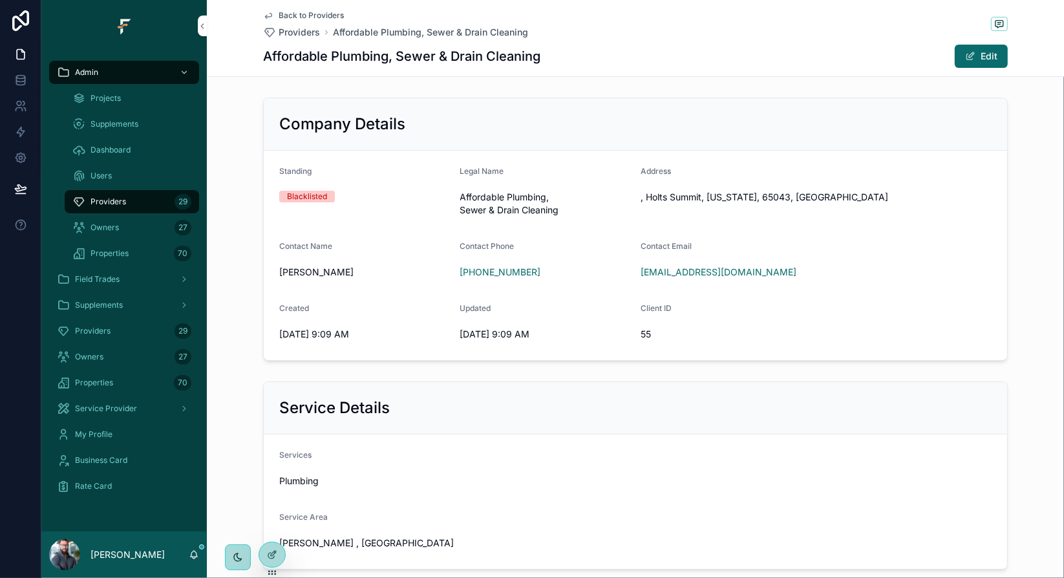
click at [318, 14] on span "Back to Providers" at bounding box center [311, 15] width 65 height 10
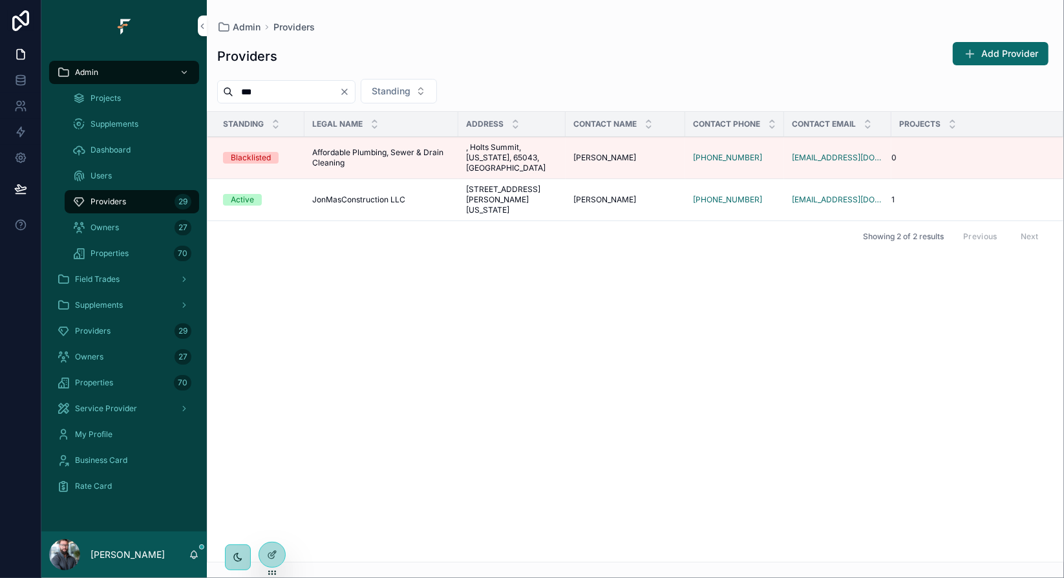
click at [350, 92] on icon "Clear" at bounding box center [345, 92] width 10 height 10
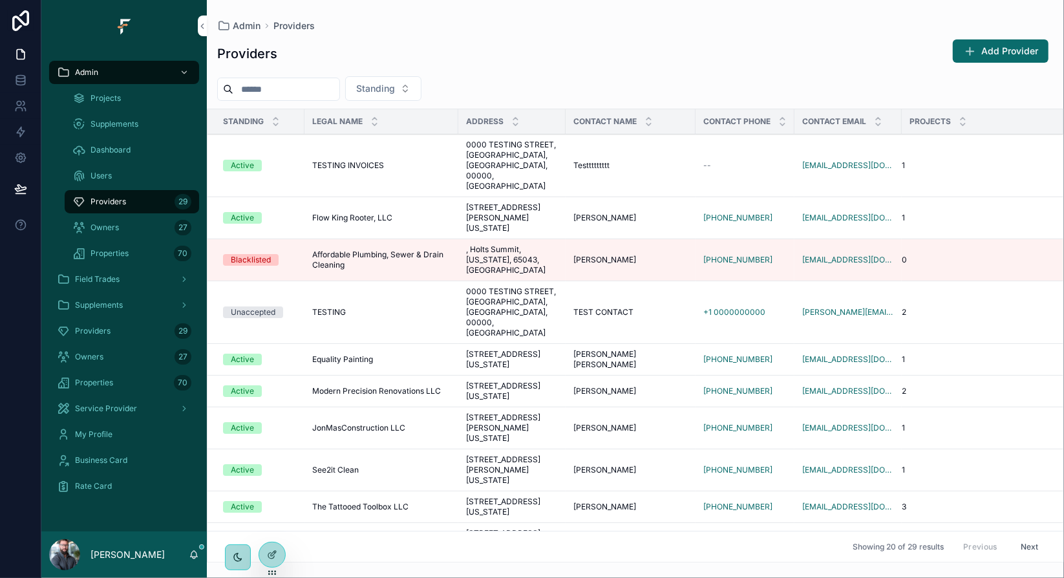
click at [668, 30] on div "Admin Providers" at bounding box center [635, 26] width 837 height 10
click at [696, 16] on div "Admin Providers Providers Add Provider Standing Standing Legal Name Address Con…" at bounding box center [636, 281] width 858 height 563
click at [322, 95] on input "scrollable content" at bounding box center [286, 89] width 106 height 18
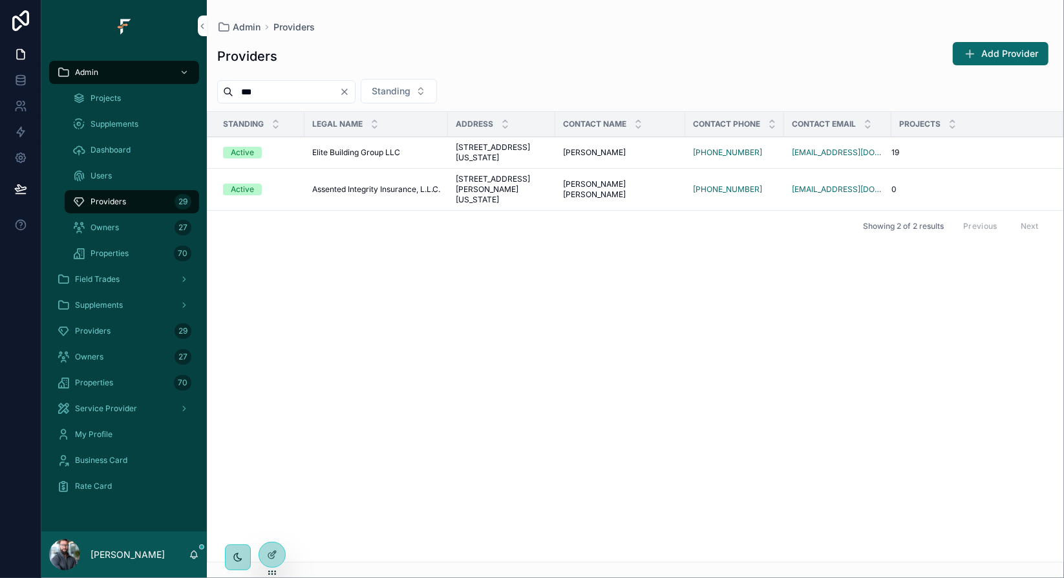
type input "***"
click at [355, 156] on span "Elite Building Group LLC" at bounding box center [356, 152] width 88 height 10
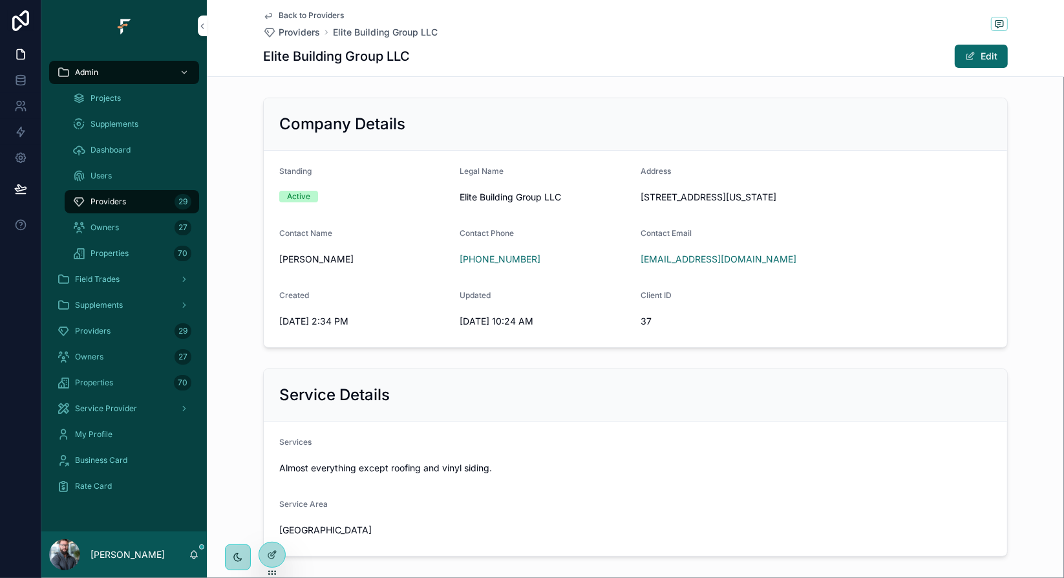
click at [0, 0] on icon "scrollable content" at bounding box center [0, 0] width 0 height 0
click at [315, 16] on span "Back to Providers" at bounding box center [311, 15] width 65 height 10
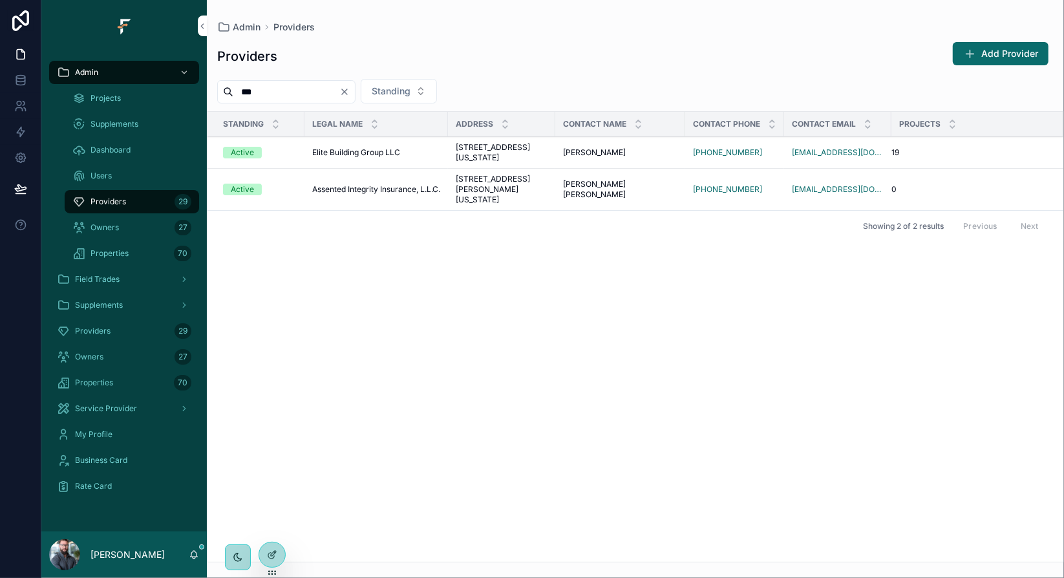
click at [290, 92] on input "***" at bounding box center [286, 92] width 106 height 18
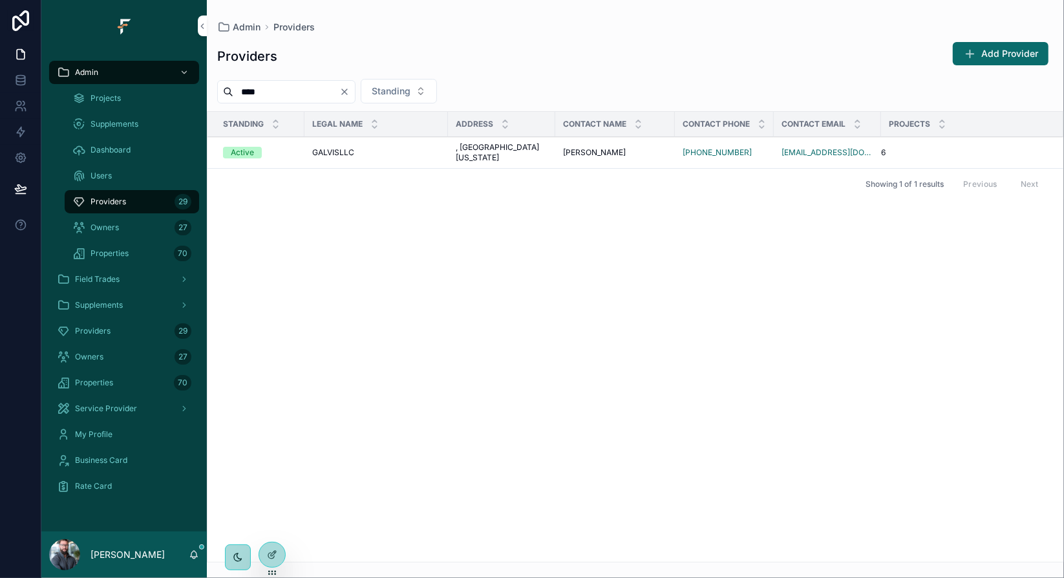
type input "****"
click at [347, 156] on span "GALVISLLC" at bounding box center [333, 152] width 42 height 10
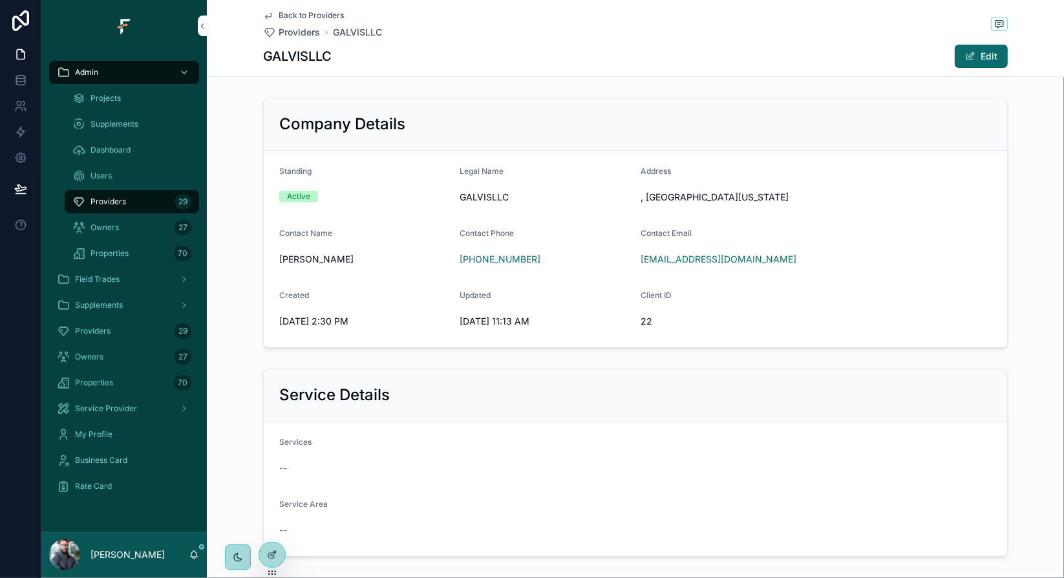
click at [314, 17] on span "Back to Providers" at bounding box center [311, 15] width 65 height 10
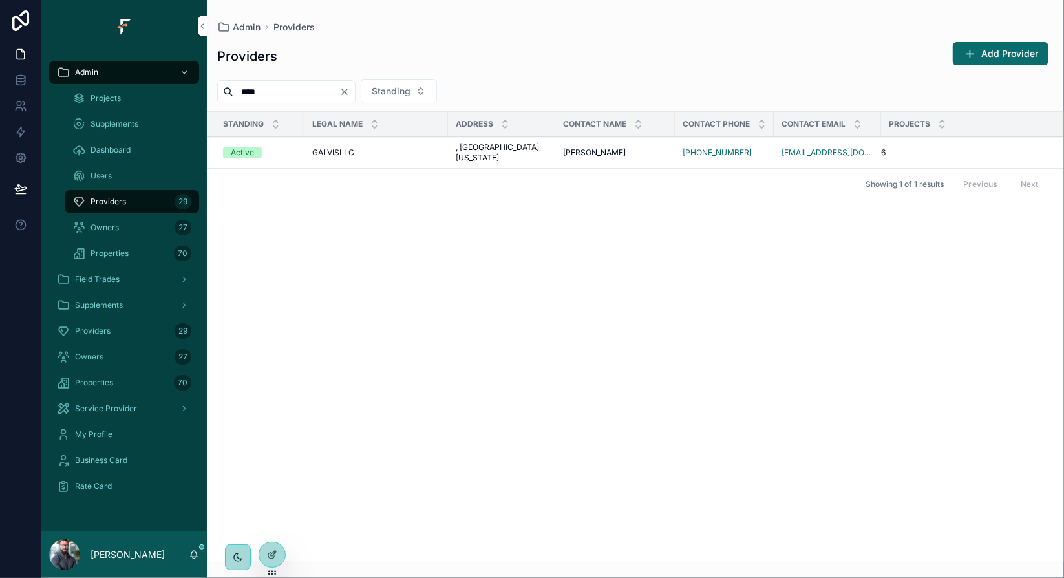
click at [324, 89] on input "****" at bounding box center [286, 92] width 106 height 18
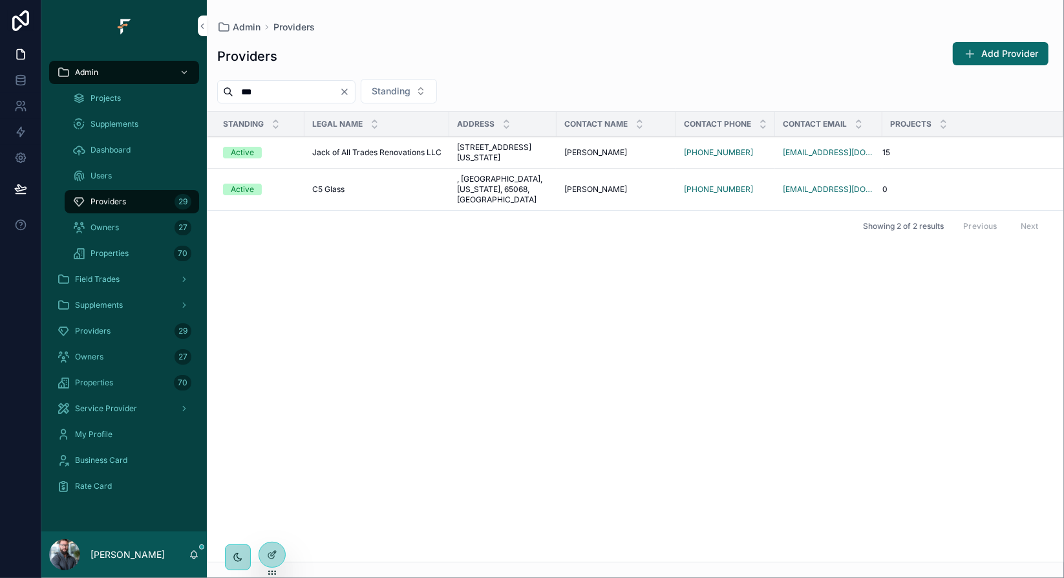
type input "***"
click at [334, 154] on span "Jack of All Trades Renovations LLC" at bounding box center [376, 152] width 129 height 10
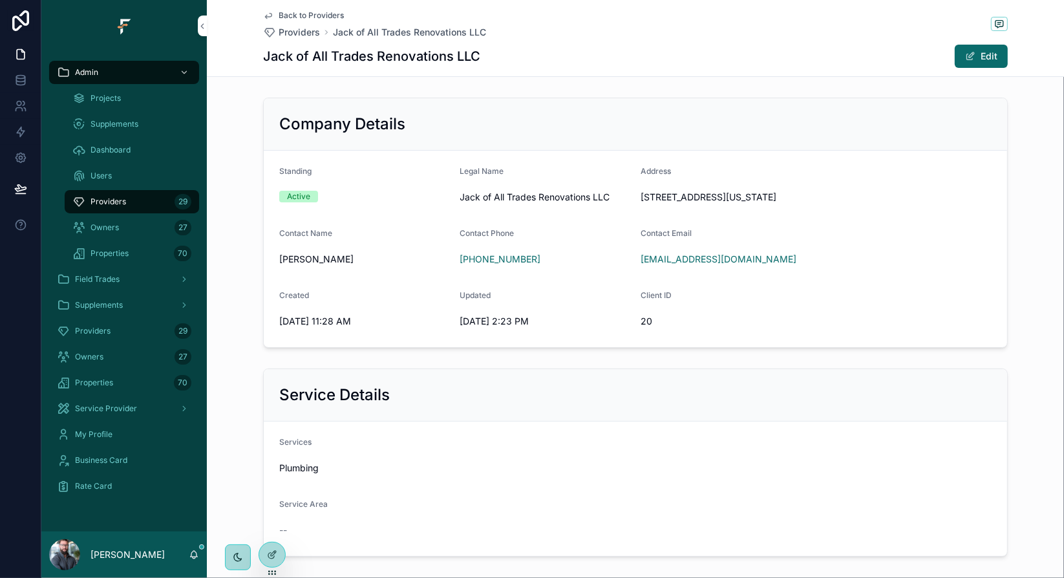
click at [302, 15] on span "Back to Providers" at bounding box center [311, 15] width 65 height 10
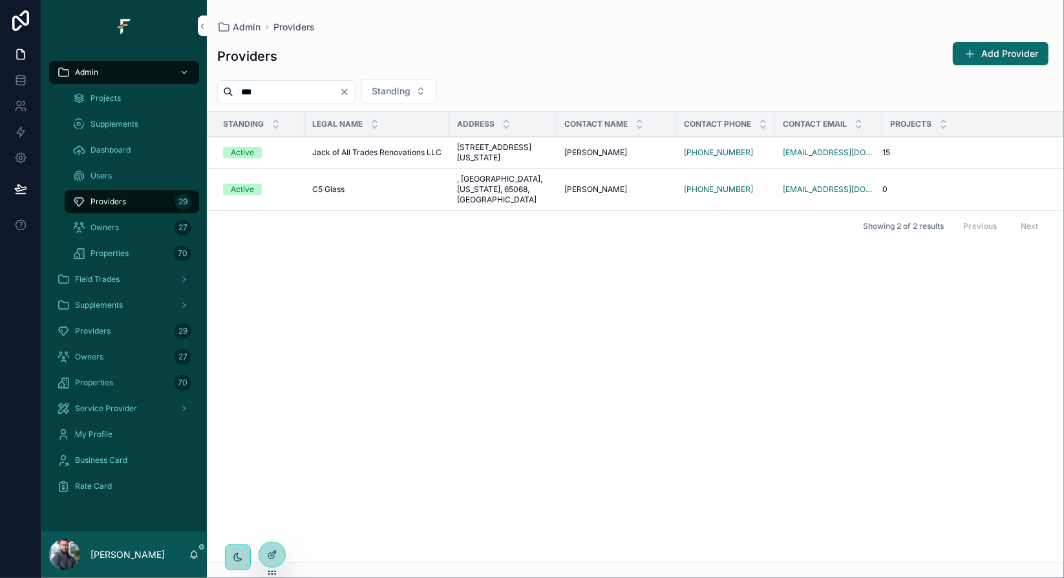
click at [303, 91] on input "***" at bounding box center [286, 92] width 106 height 18
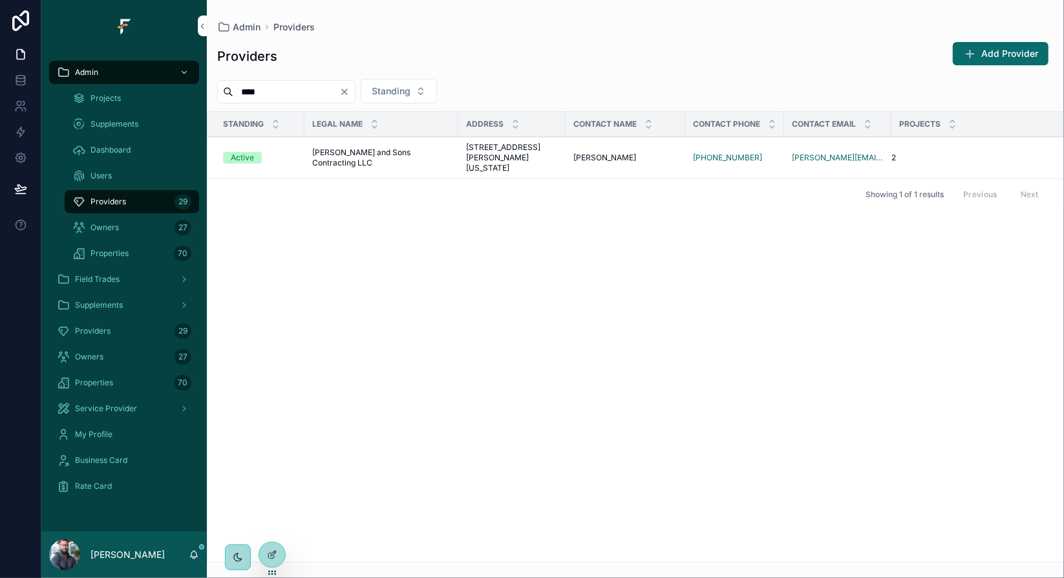
type input "****"
click at [356, 158] on span "[PERSON_NAME] and Sons Contracting LLC" at bounding box center [381, 157] width 138 height 21
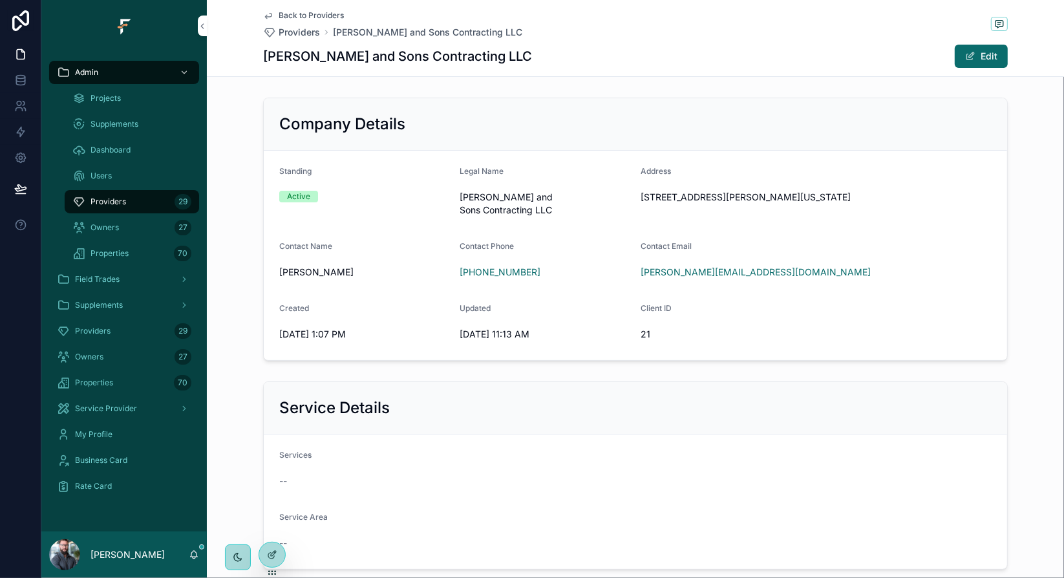
click at [309, 33] on span "Providers" at bounding box center [299, 32] width 41 height 13
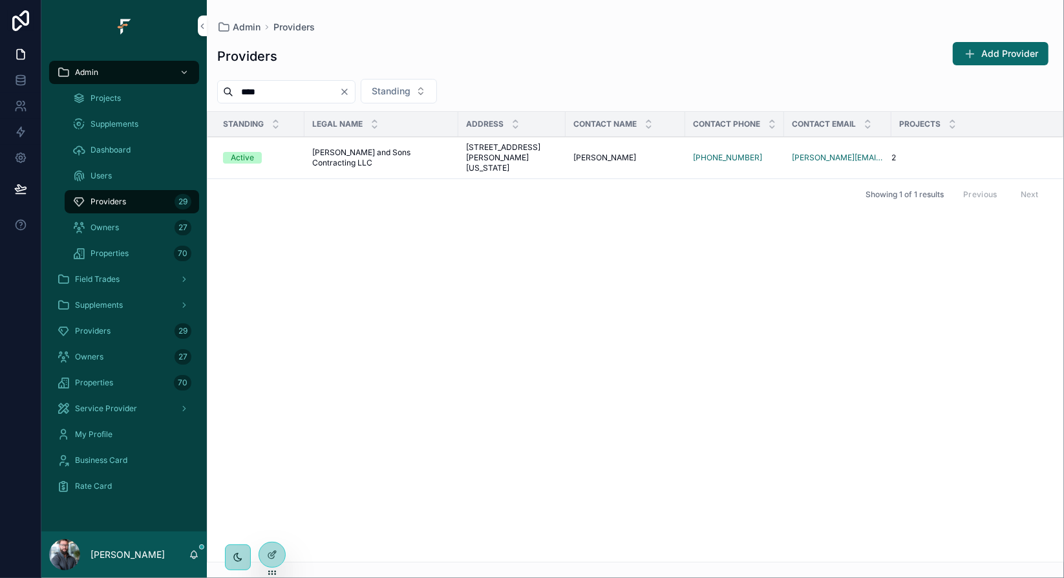
click at [293, 91] on input "****" at bounding box center [286, 92] width 106 height 18
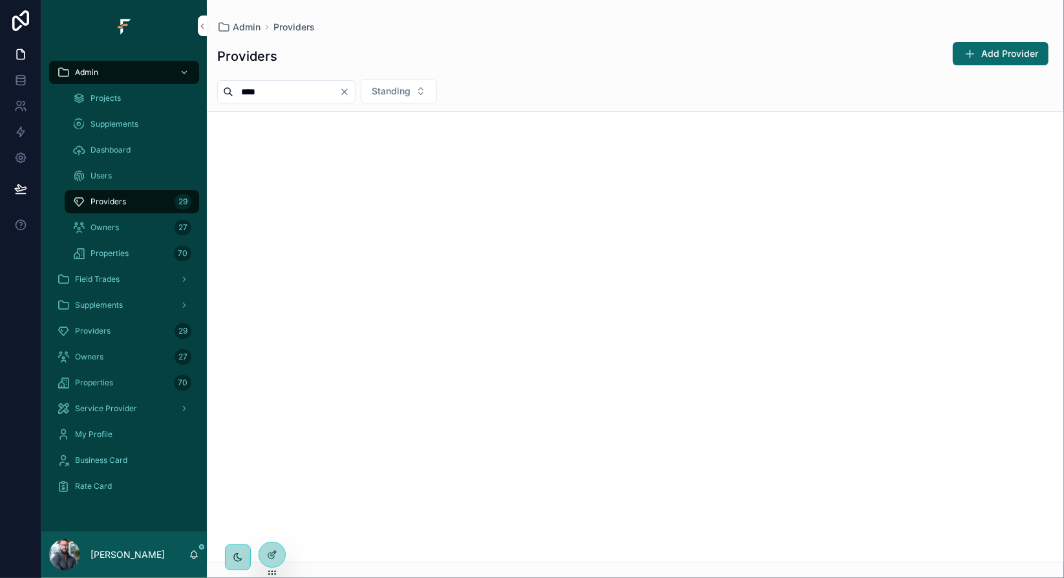
click at [547, 69] on div "Providers Add Provider" at bounding box center [635, 56] width 837 height 30
click at [261, 87] on input "****" at bounding box center [286, 92] width 106 height 18
type input "***"
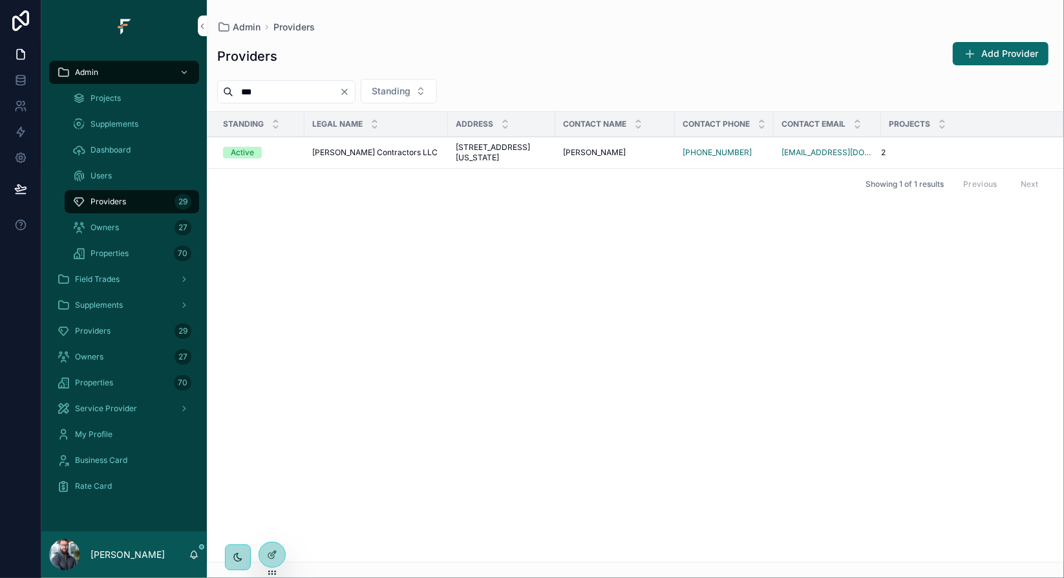
type input "***"
click at [369, 158] on span "[PERSON_NAME] Contractors LLC" at bounding box center [374, 152] width 125 height 10
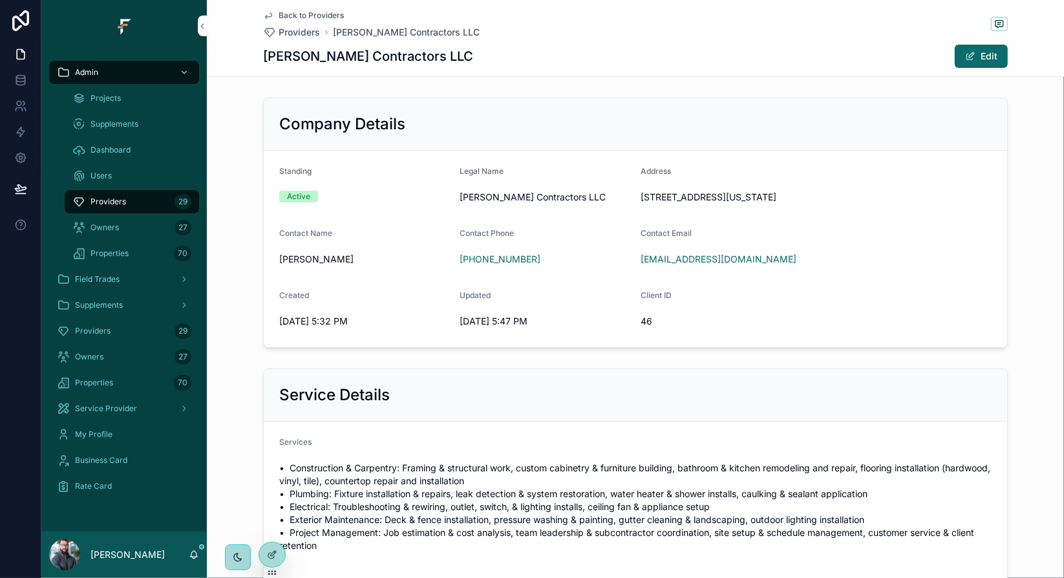
click at [296, 30] on span "Providers" at bounding box center [299, 32] width 41 height 13
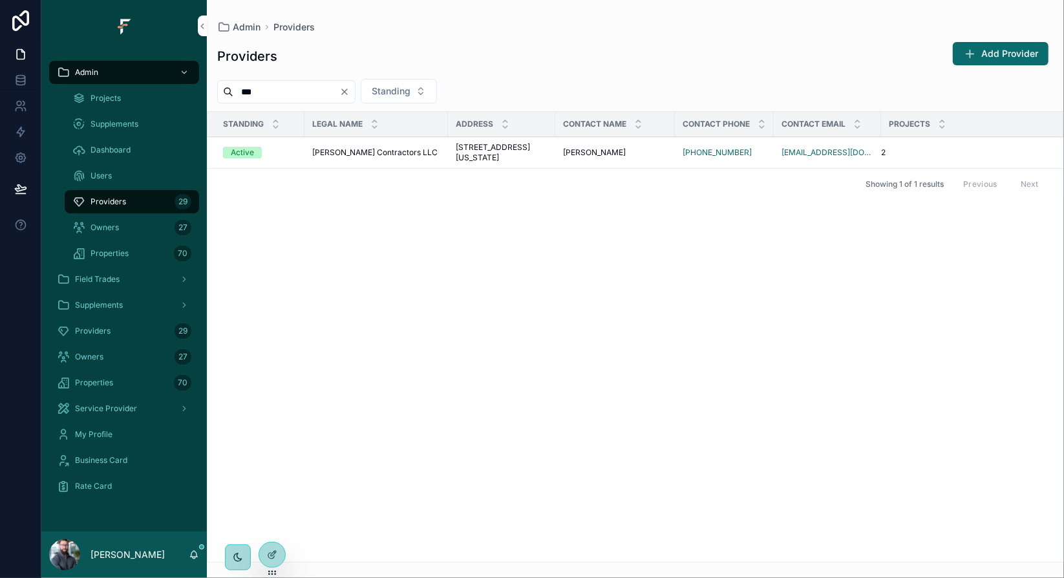
click at [305, 93] on input "***" at bounding box center [286, 92] width 106 height 18
type input "****"
click at [374, 158] on span "[PERSON_NAME] Family Flooring LLC" at bounding box center [381, 152] width 138 height 10
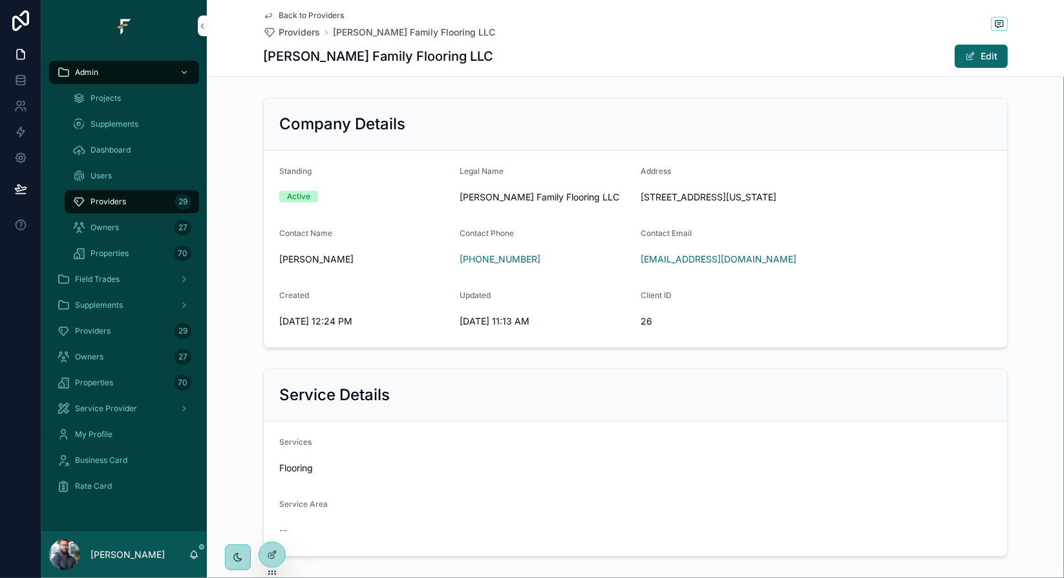
click at [116, 103] on span "Projects" at bounding box center [106, 98] width 30 height 10
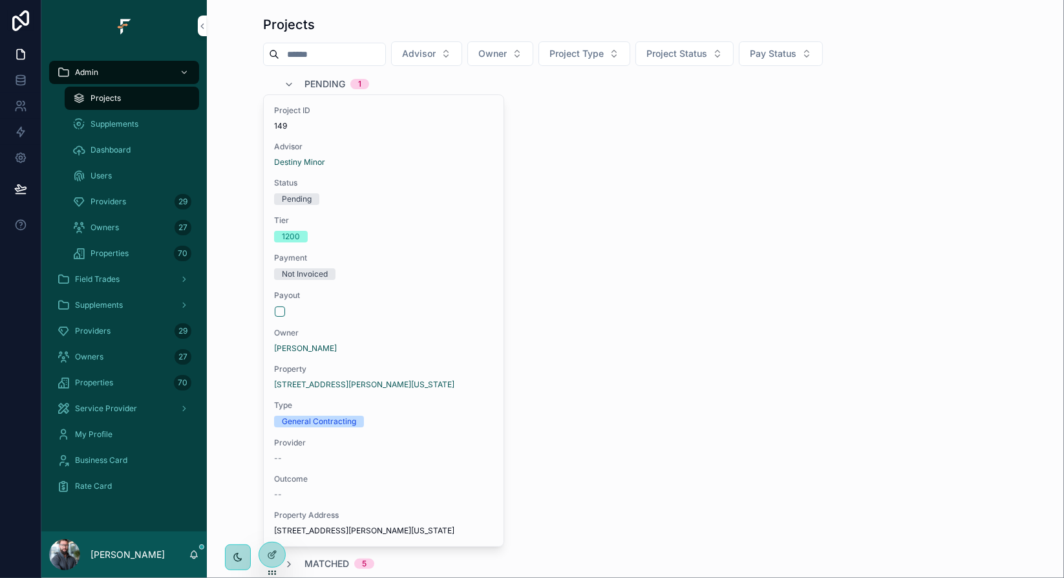
click at [603, 55] on span "Project Type" at bounding box center [577, 53] width 54 height 13
click at [707, 52] on span "Project Status" at bounding box center [677, 53] width 61 height 13
click at [673, 270] on div "Paid Out" at bounding box center [706, 273] width 180 height 21
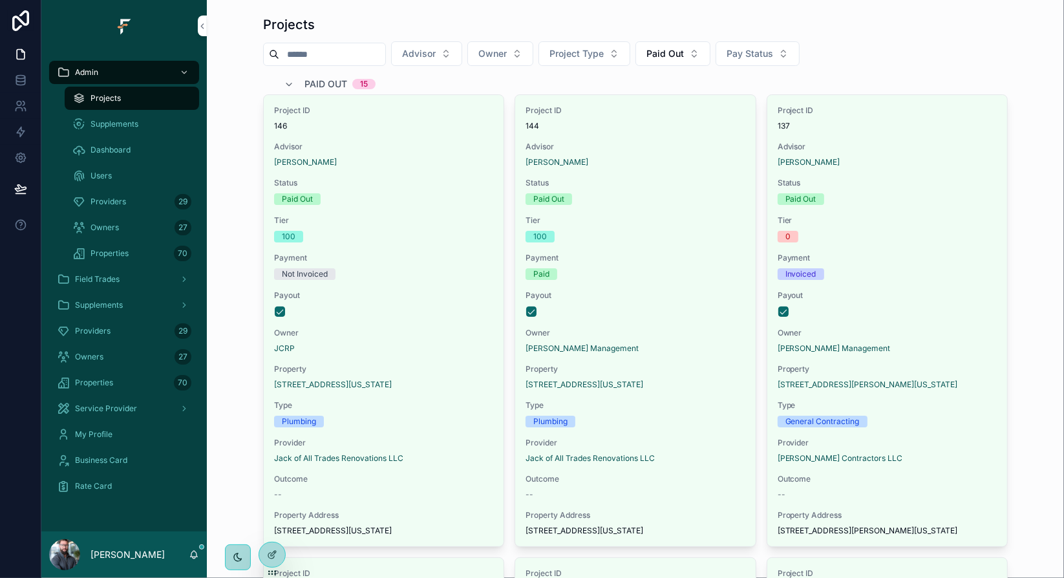
click at [366, 58] on input "scrollable content" at bounding box center [332, 54] width 106 height 18
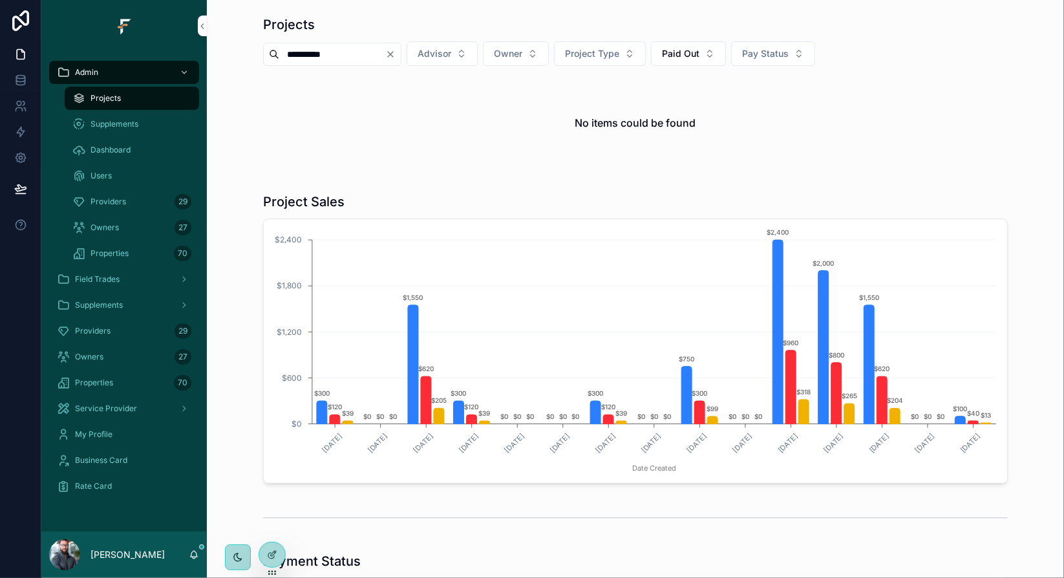
type input "**********"
click at [726, 59] on button "Paid Out" at bounding box center [688, 53] width 75 height 25
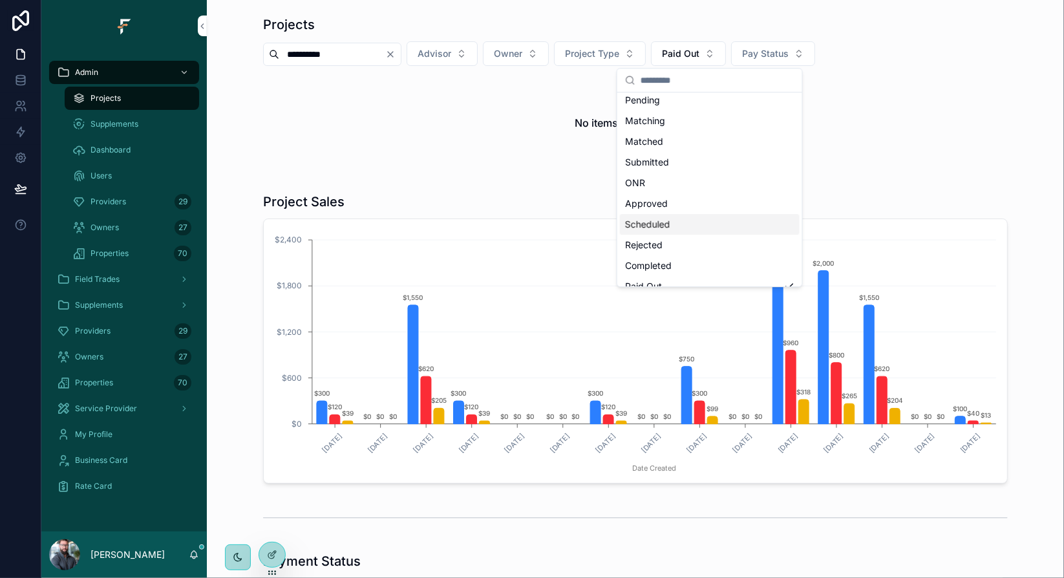
scroll to position [39, 0]
click at [670, 249] on div "Completed" at bounding box center [710, 253] width 180 height 21
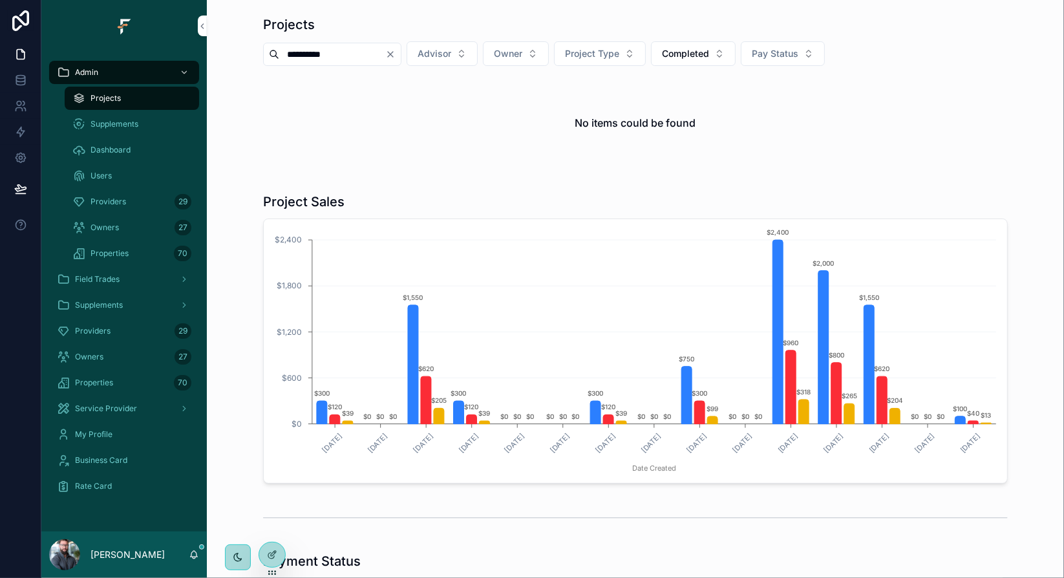
click at [704, 56] on span "Completed" at bounding box center [685, 53] width 47 height 13
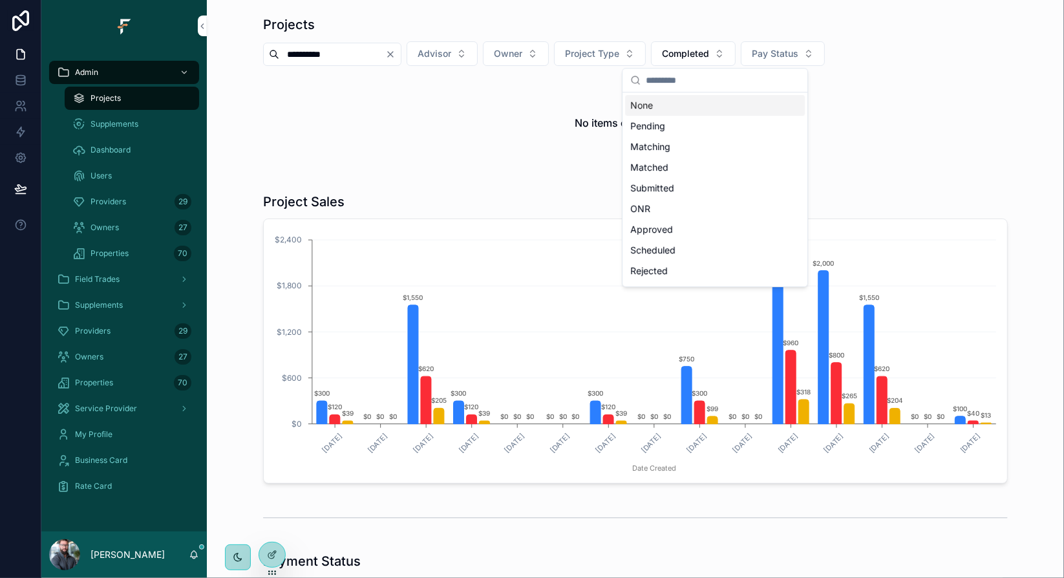
click at [654, 107] on div "None" at bounding box center [715, 105] width 180 height 21
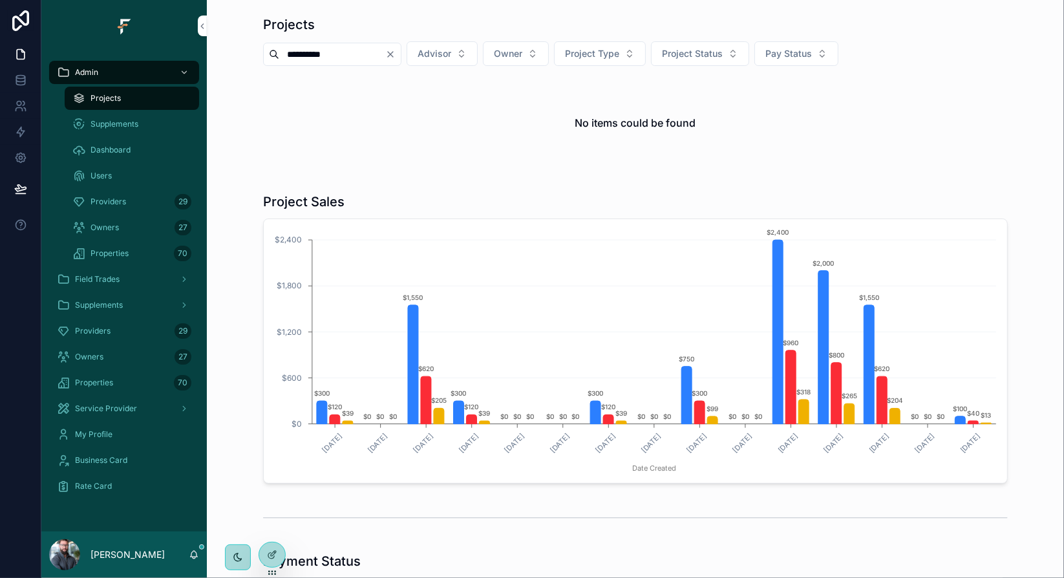
click at [829, 109] on div "No items could be found" at bounding box center [635, 123] width 745 height 98
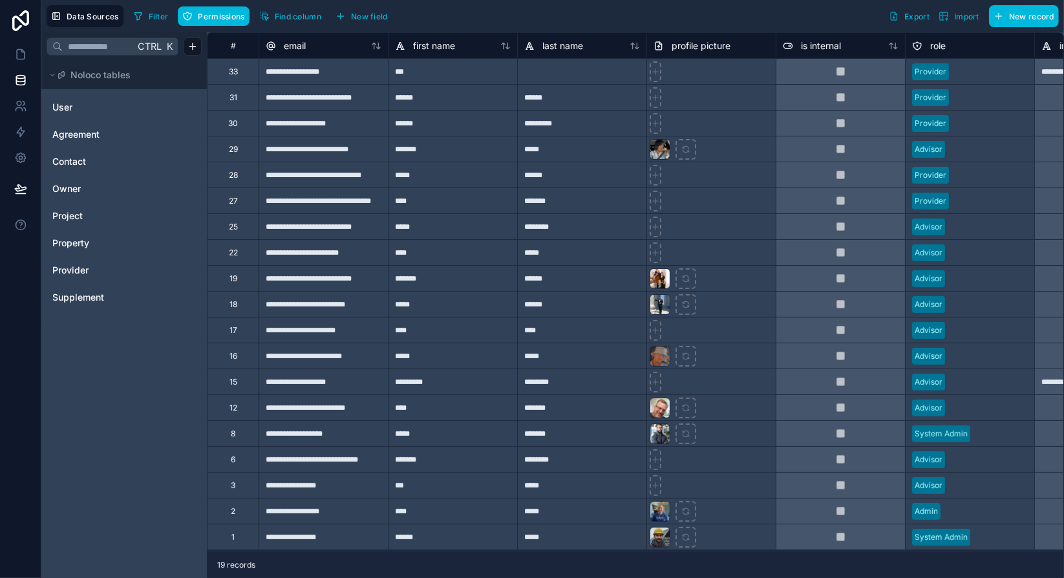
click at [91, 270] on link "Provider" at bounding box center [104, 270] width 105 height 13
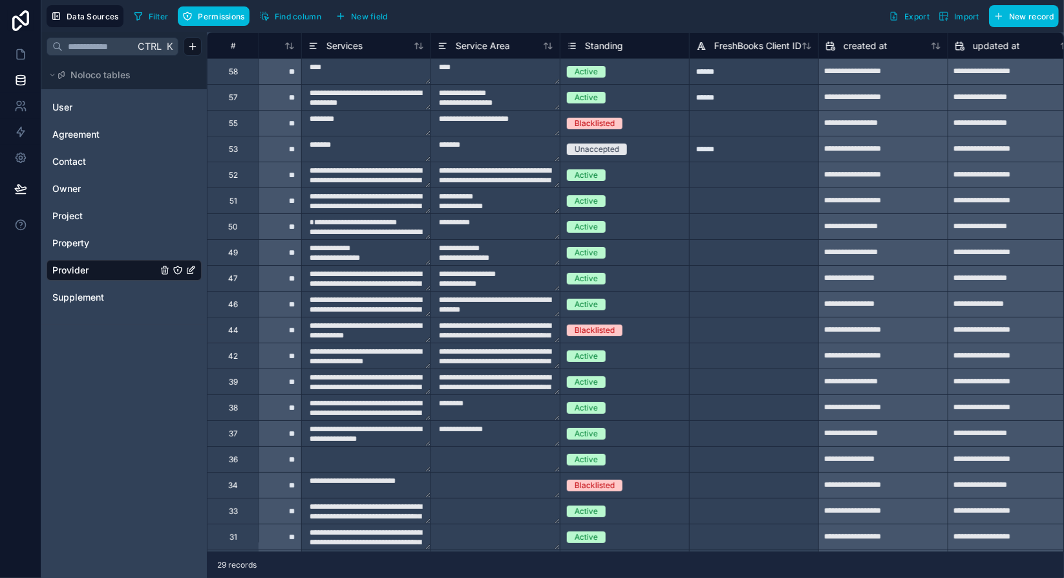
scroll to position [0, 898]
